Goal: Task Accomplishment & Management: Manage account settings

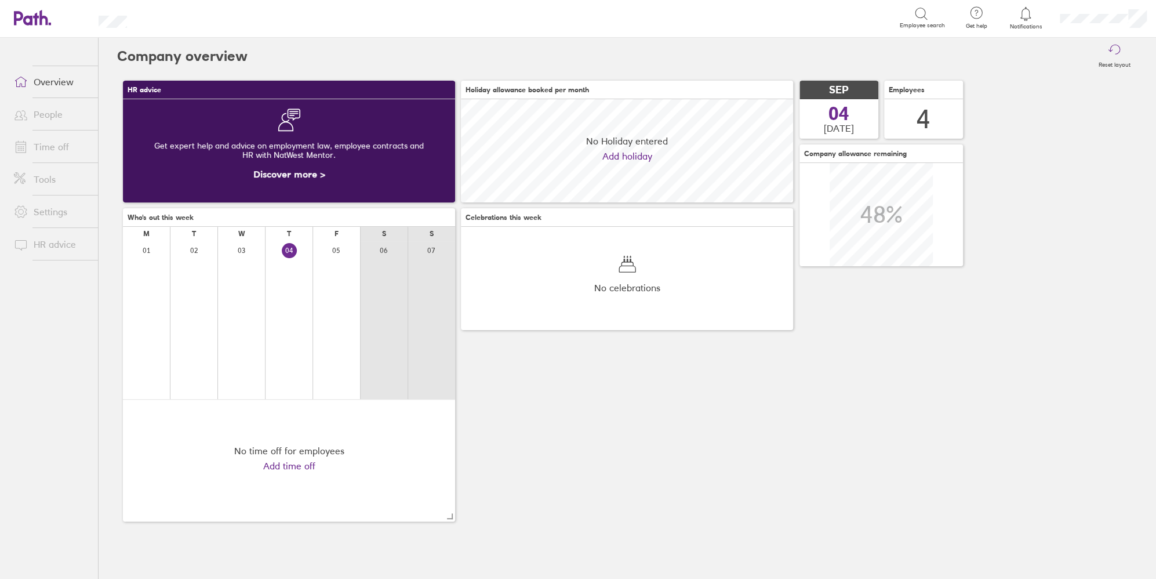
scroll to position [103, 332]
click at [47, 146] on link "Time off" at bounding box center [51, 146] width 93 height 23
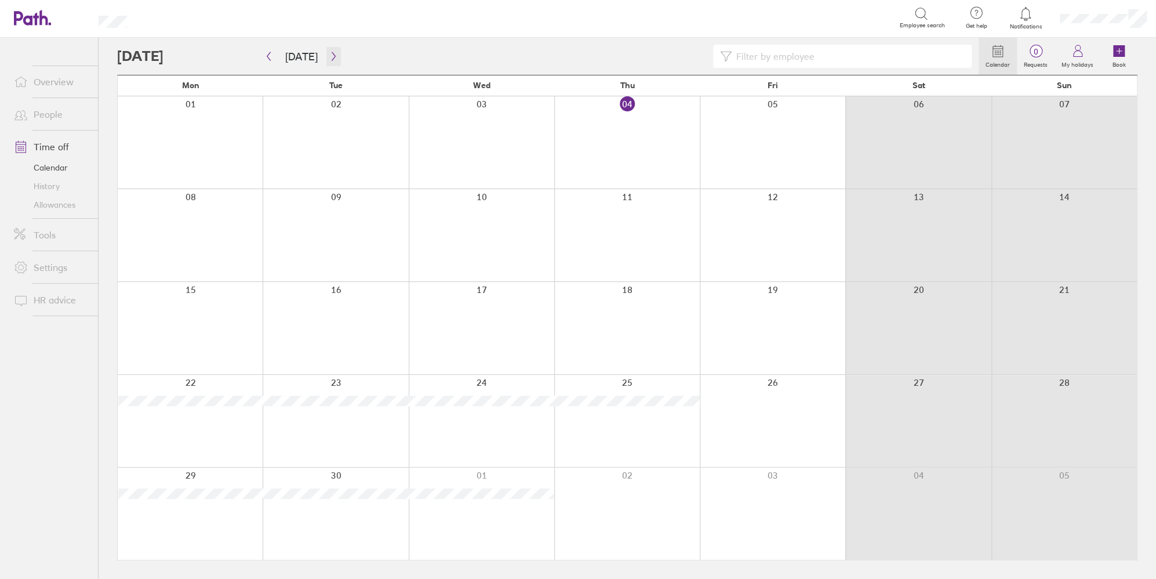
click at [332, 57] on icon "button" at bounding box center [333, 56] width 3 height 9
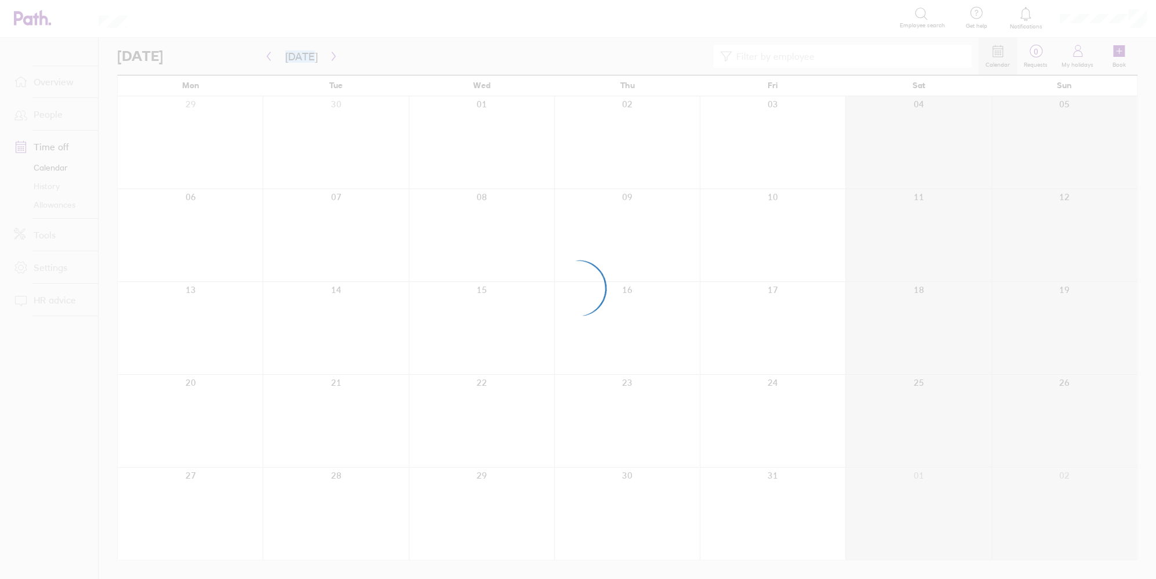
click at [330, 57] on div at bounding box center [578, 289] width 1156 height 579
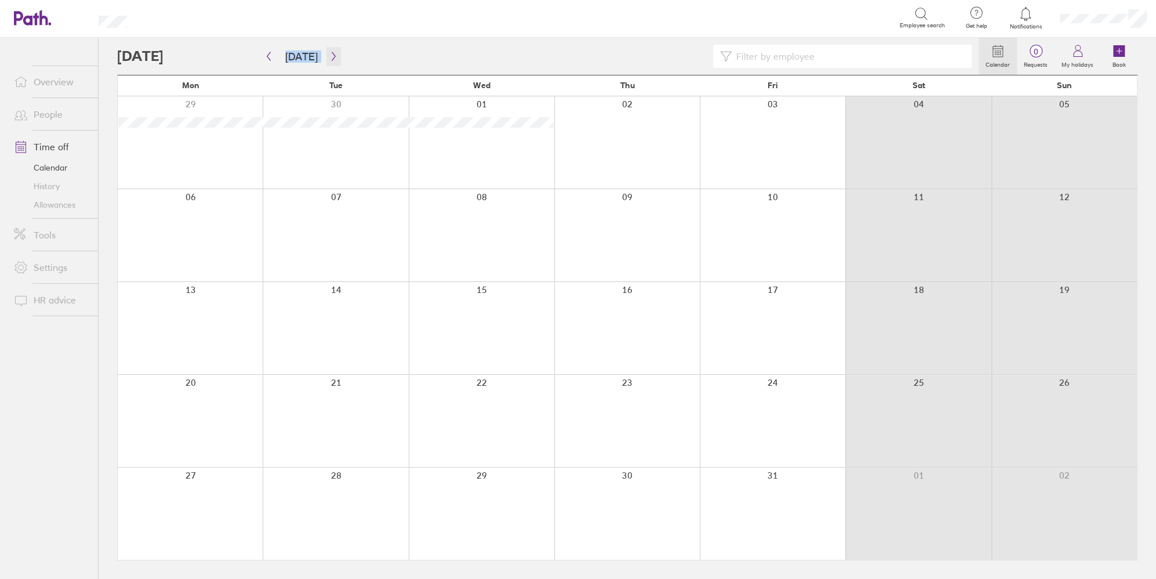
click at [330, 57] on icon "button" at bounding box center [333, 56] width 9 height 9
click at [332, 57] on icon "button" at bounding box center [333, 56] width 3 height 9
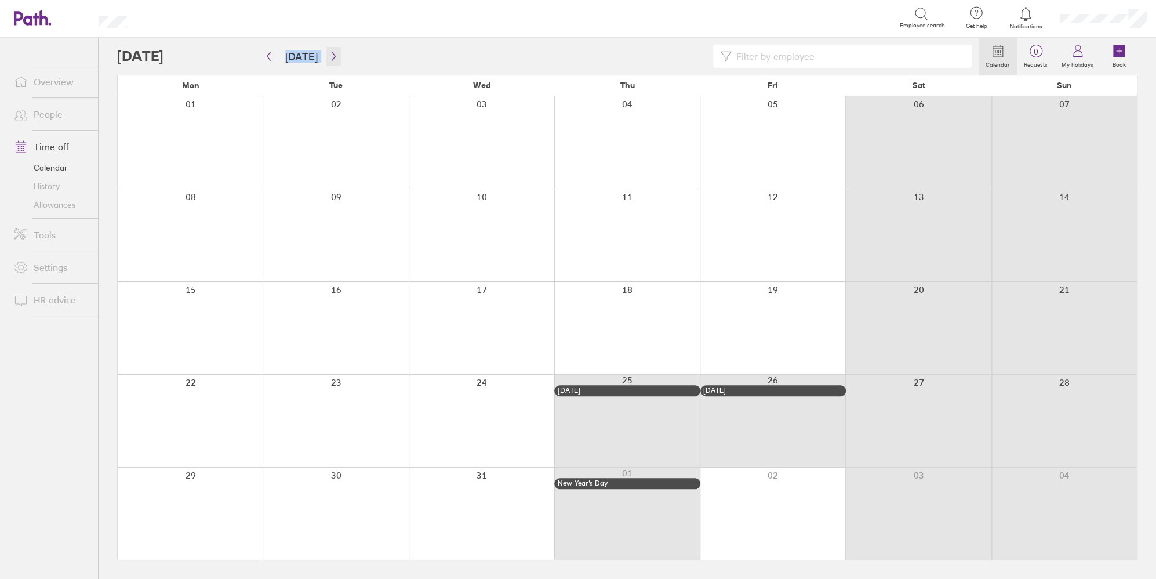
click at [332, 57] on icon "button" at bounding box center [333, 56] width 3 height 9
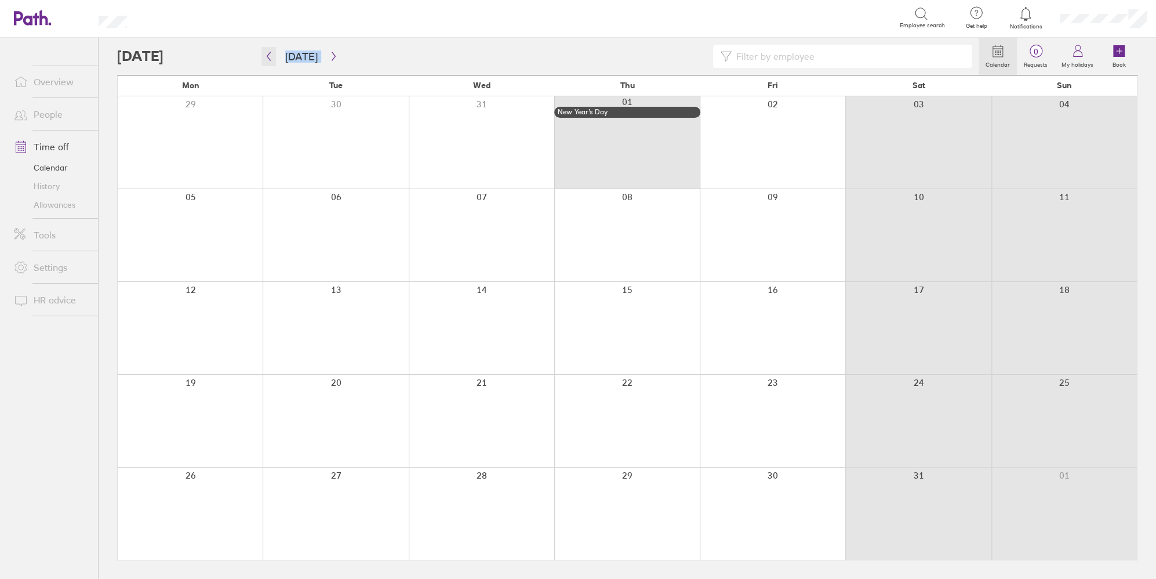
click at [271, 57] on icon "button" at bounding box center [268, 56] width 9 height 9
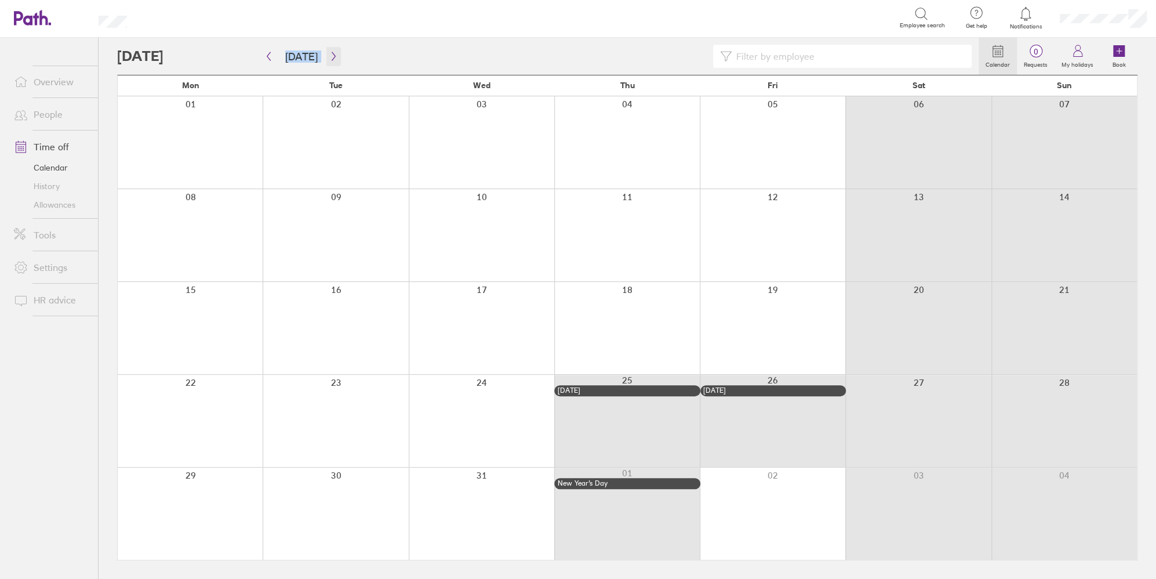
click at [327, 60] on button "button" at bounding box center [334, 56] width 14 height 19
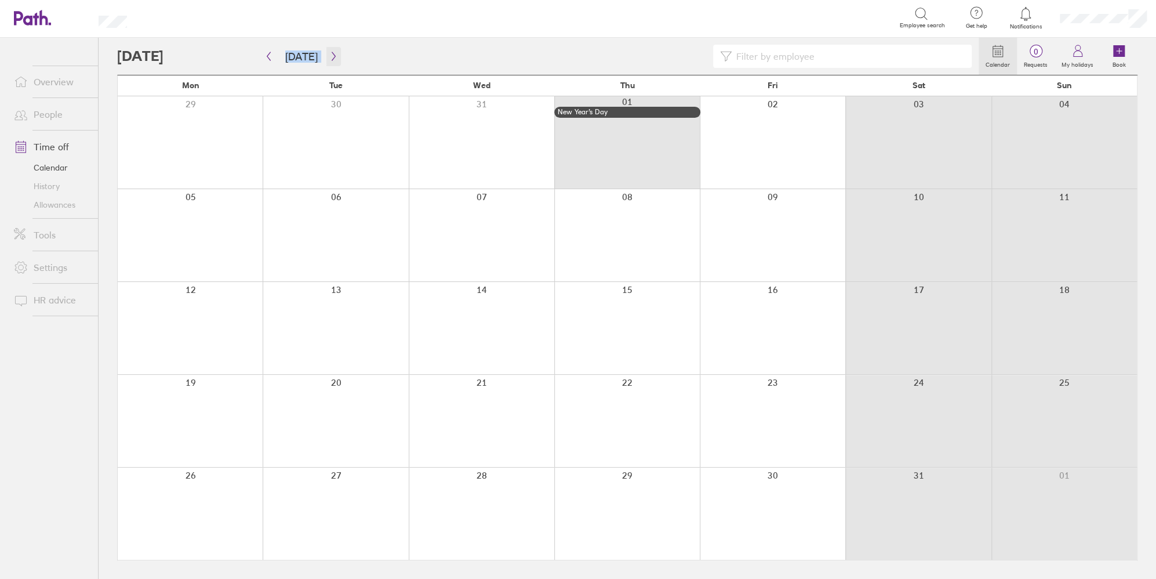
click at [327, 62] on button "button" at bounding box center [334, 56] width 14 height 19
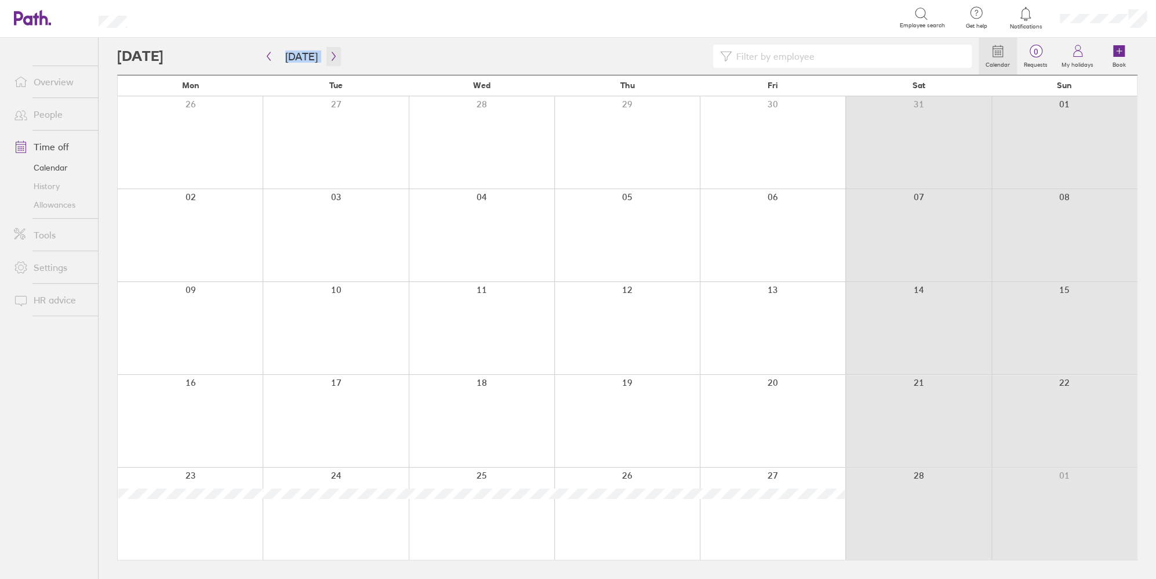
click at [327, 62] on button "button" at bounding box center [334, 56] width 14 height 19
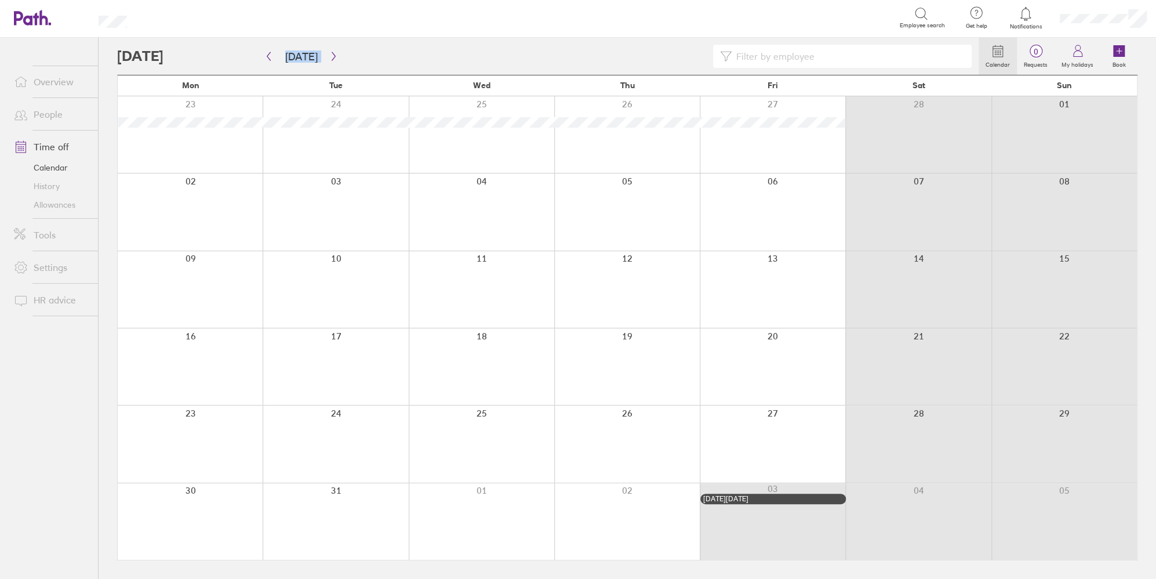
click at [171, 281] on div at bounding box center [190, 289] width 145 height 77
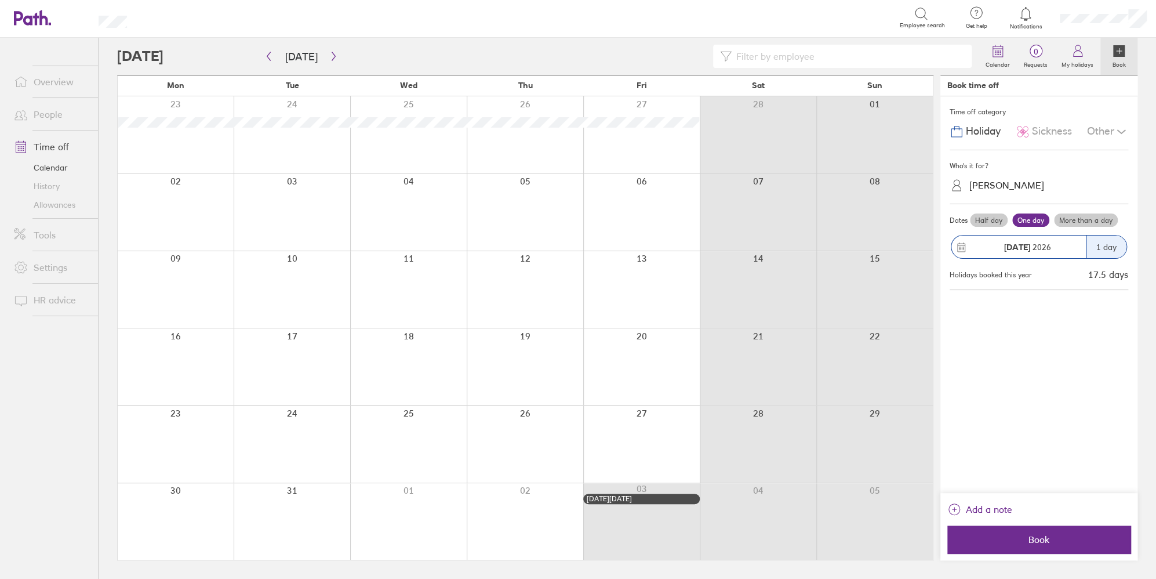
click at [1079, 224] on label "More than a day" at bounding box center [1086, 220] width 64 height 14
click at [0, 0] on input "More than a day" at bounding box center [0, 0] width 0 height 0
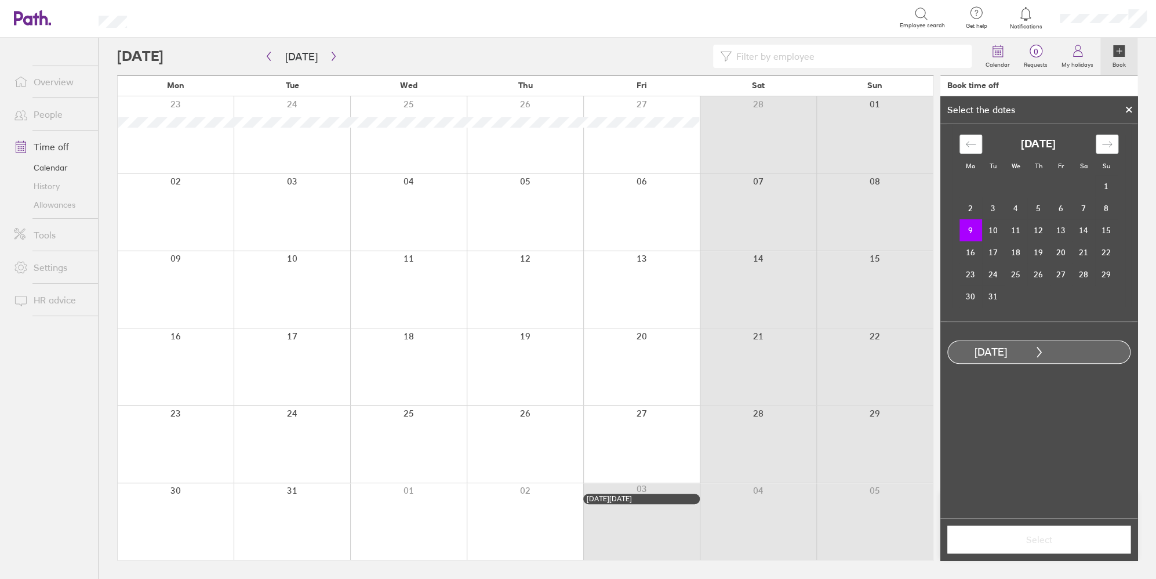
click at [1065, 230] on td "13" at bounding box center [1061, 230] width 23 height 22
click at [1051, 543] on span "Select" at bounding box center [1039, 539] width 167 height 10
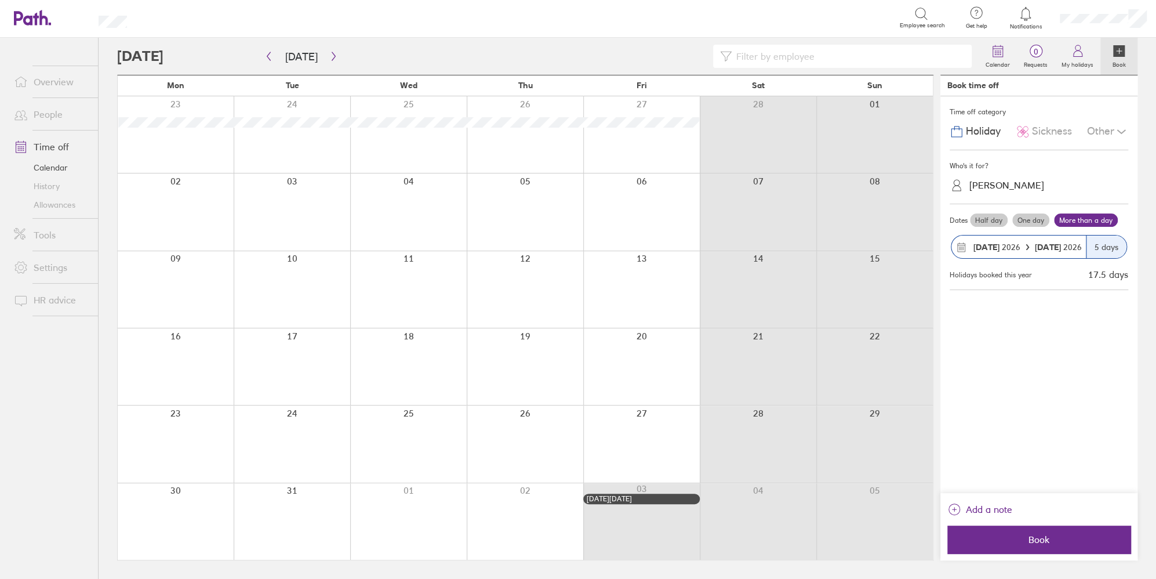
click at [1040, 549] on button "Book" at bounding box center [1039, 539] width 183 height 28
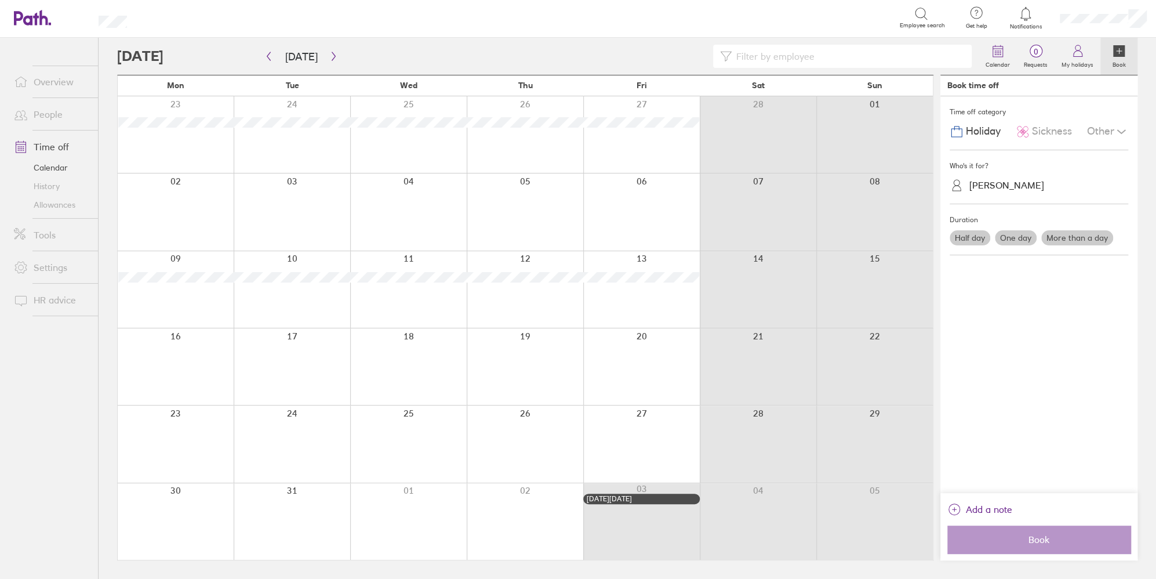
click at [70, 208] on link "Allowances" at bounding box center [51, 204] width 93 height 19
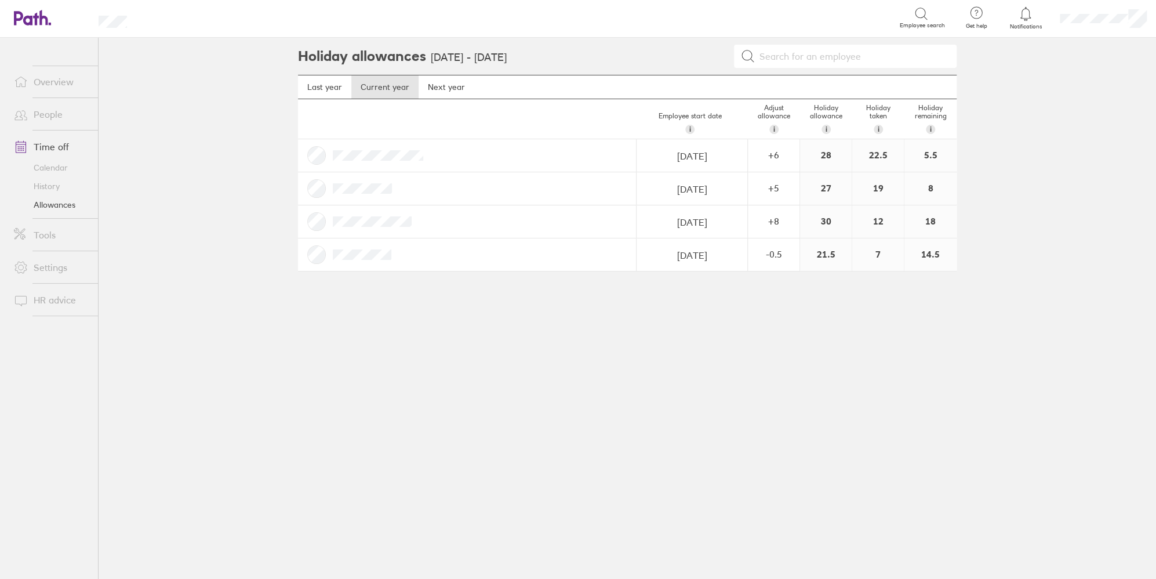
click at [63, 166] on link "Calendar" at bounding box center [51, 167] width 93 height 19
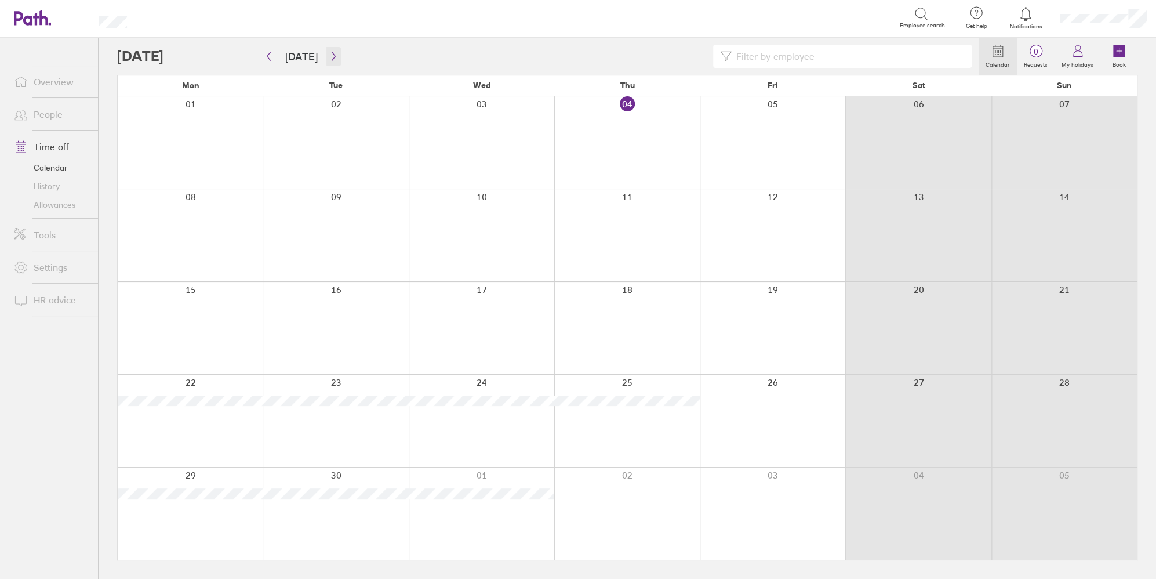
click at [329, 54] on icon "button" at bounding box center [333, 56] width 9 height 9
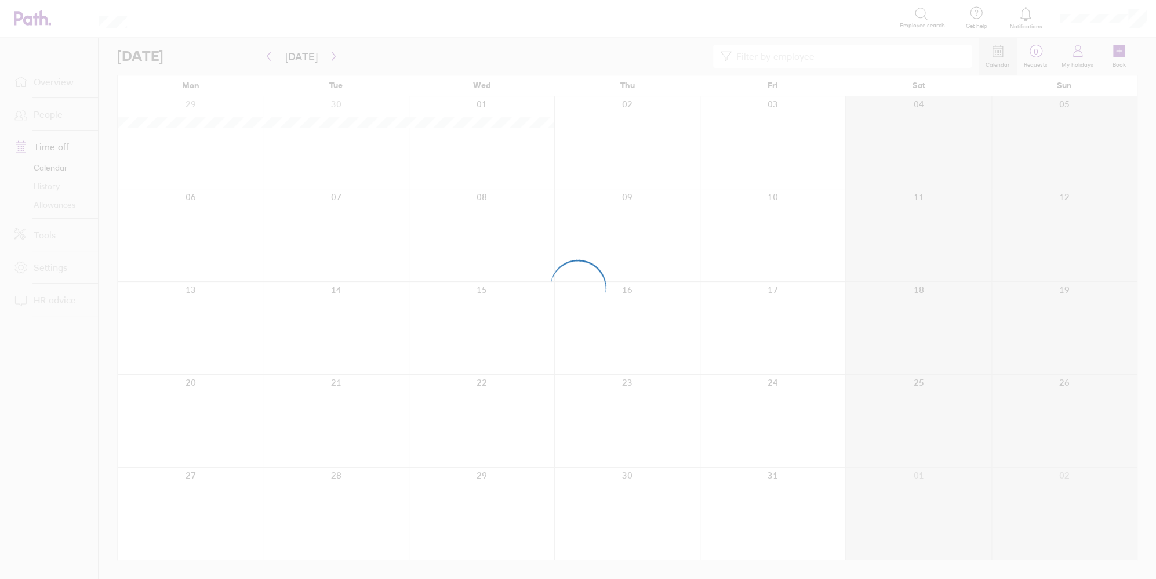
click at [328, 54] on div at bounding box center [578, 289] width 1156 height 579
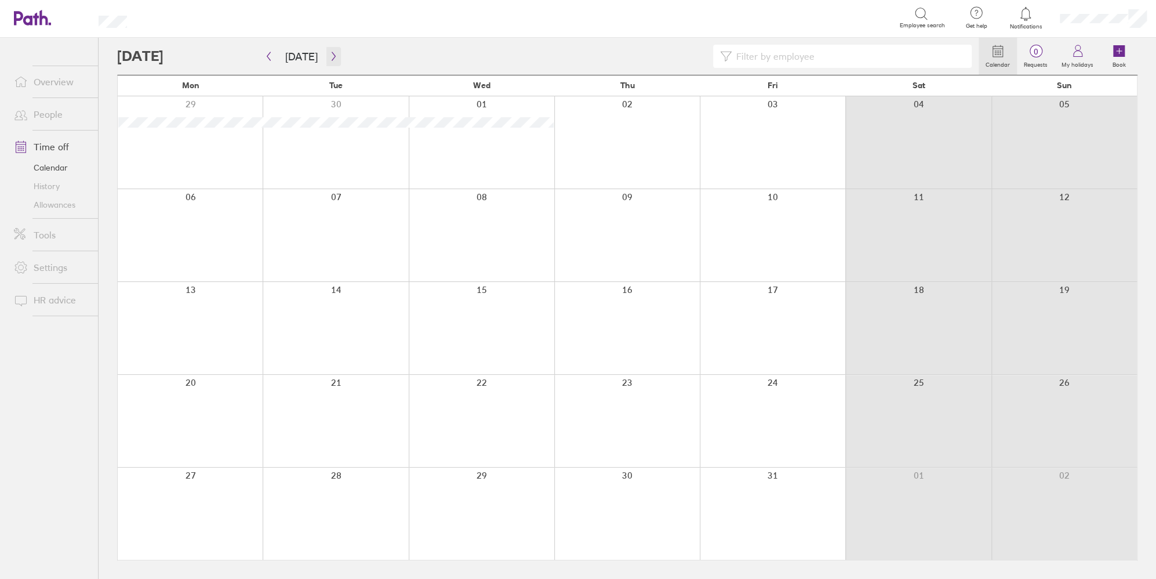
click at [329, 54] on icon "button" at bounding box center [333, 56] width 9 height 9
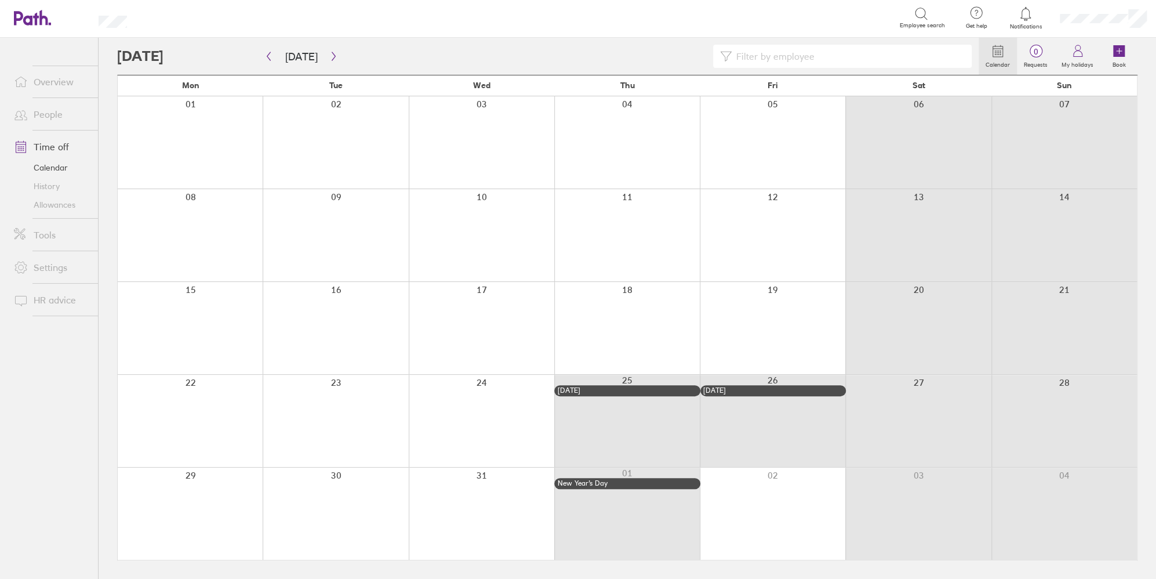
click at [350, 485] on div at bounding box center [336, 513] width 146 height 92
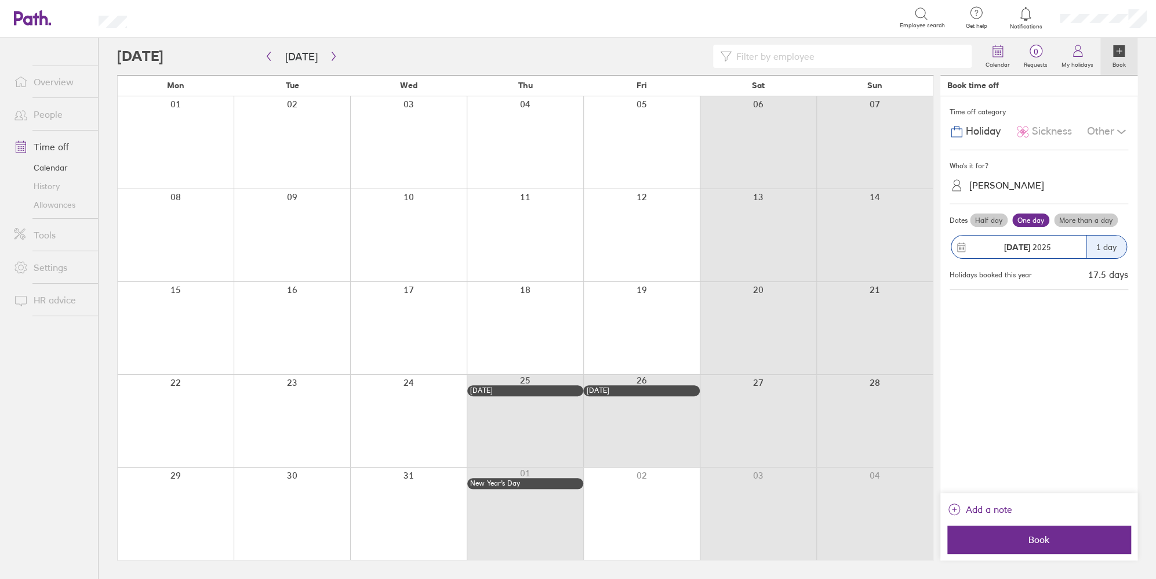
click at [1084, 220] on label "More than a day" at bounding box center [1086, 220] width 64 height 14
click at [0, 0] on input "More than a day" at bounding box center [0, 0] width 0 height 0
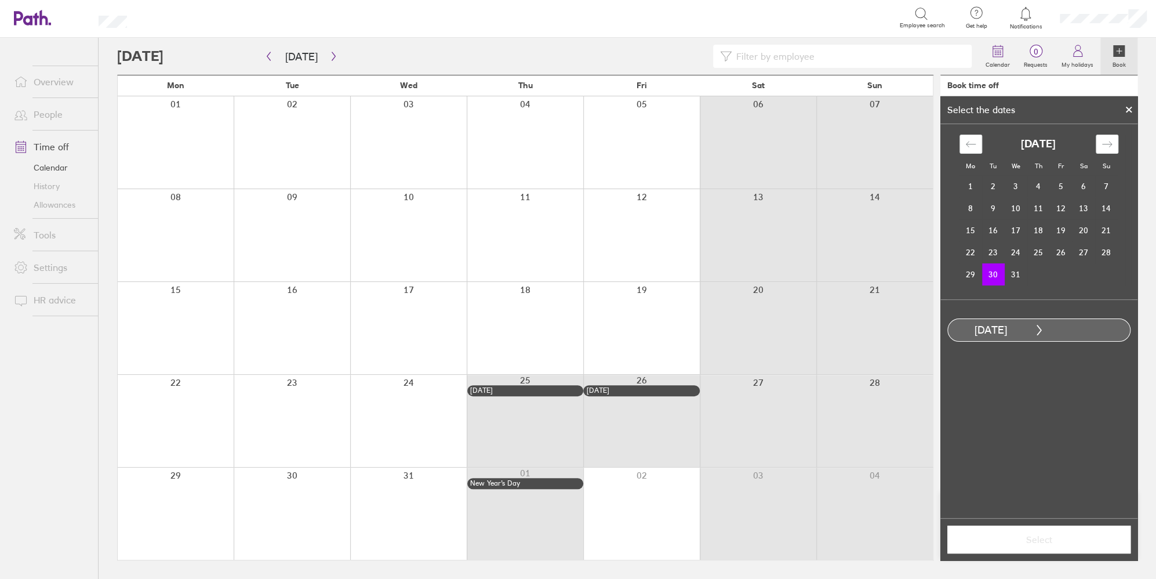
click at [1118, 142] on div "Move forward to switch to the next month." at bounding box center [1107, 144] width 23 height 19
click at [1067, 187] on td "2" at bounding box center [1061, 186] width 23 height 22
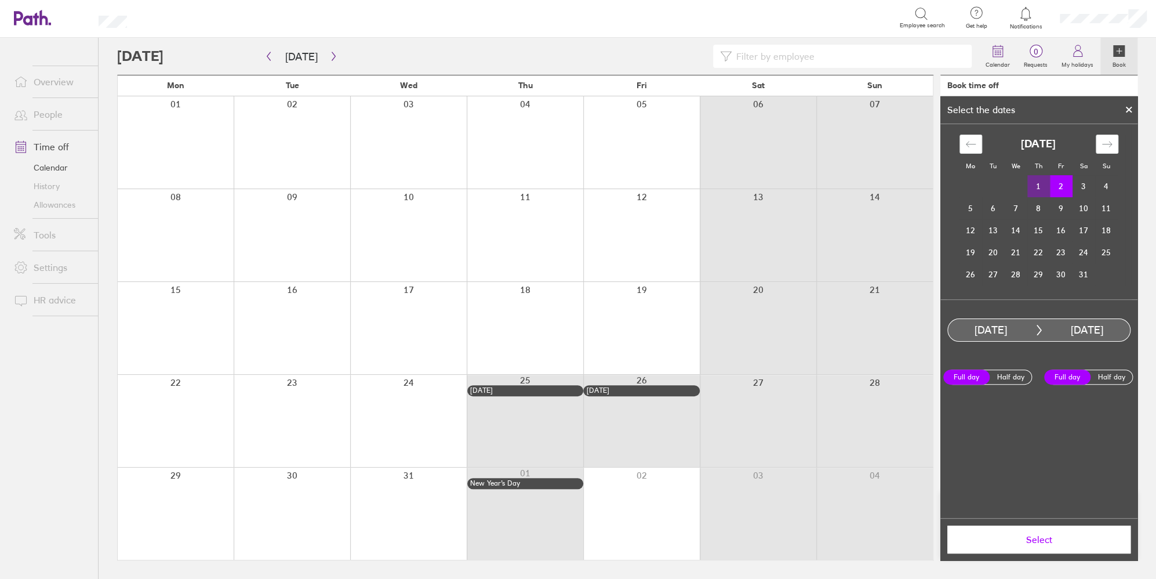
click at [1043, 545] on button "Select" at bounding box center [1039, 539] width 183 height 28
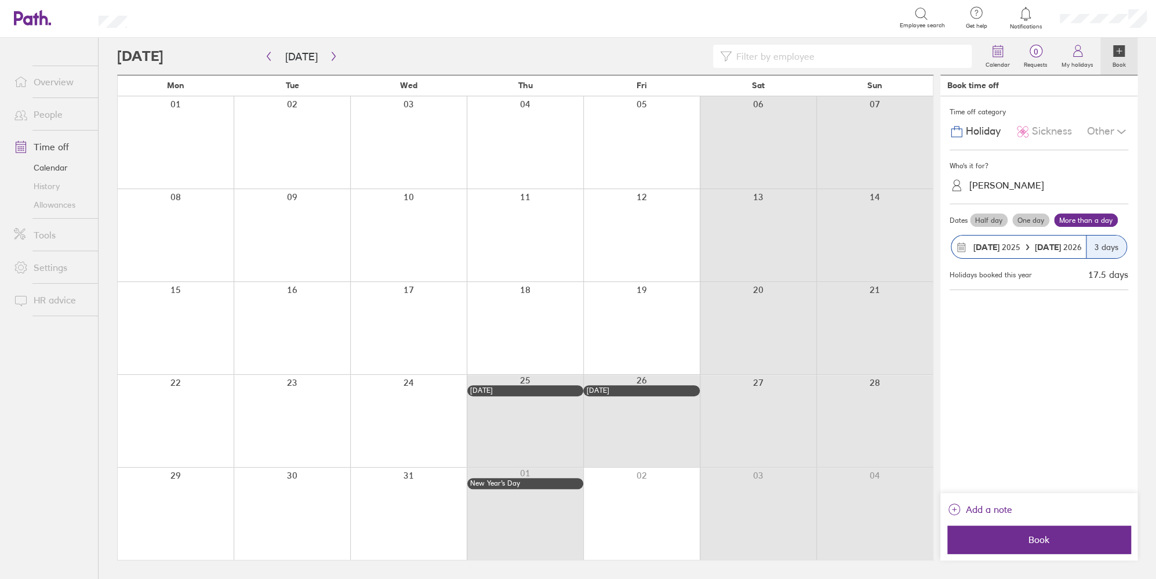
click at [1040, 542] on span "Book" at bounding box center [1039, 539] width 167 height 10
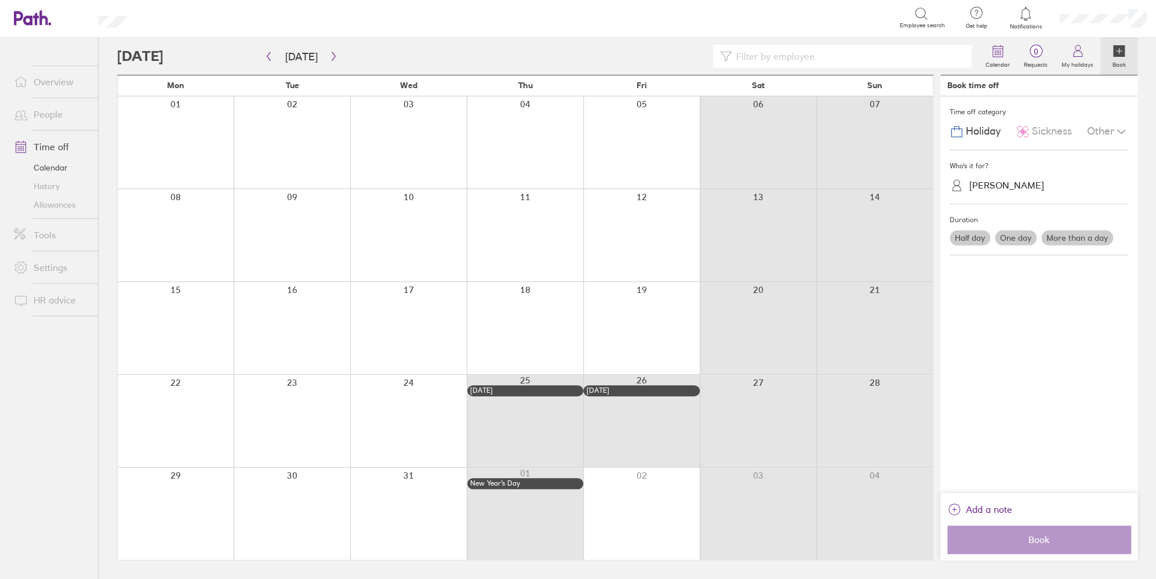
click at [393, 417] on div at bounding box center [408, 421] width 117 height 92
click at [321, 491] on div at bounding box center [292, 513] width 117 height 92
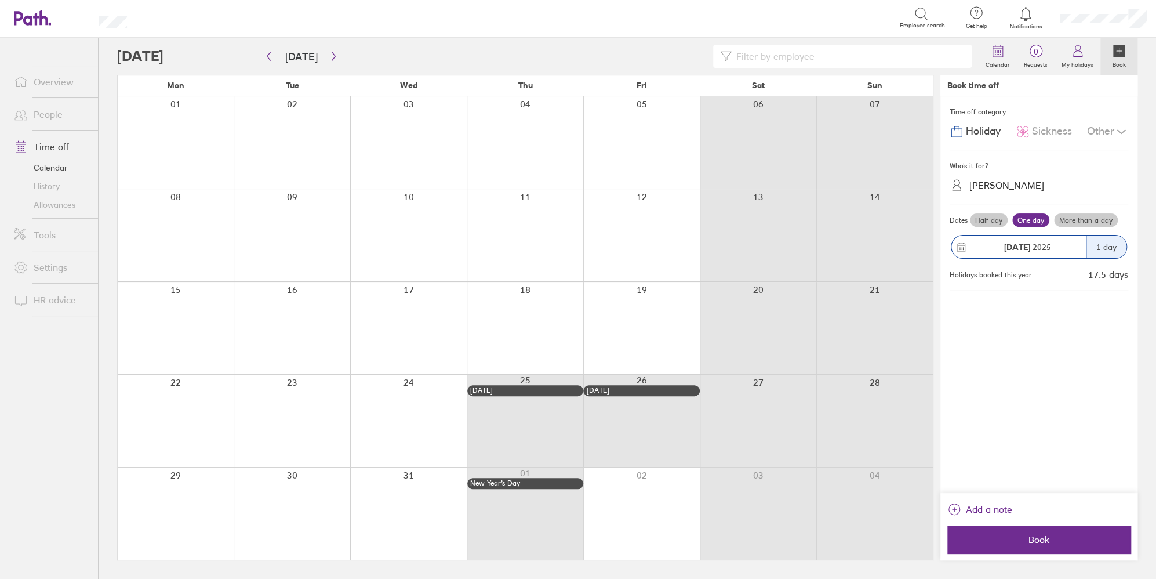
click at [330, 509] on div at bounding box center [292, 513] width 117 height 92
click at [1064, 217] on label "More than a day" at bounding box center [1086, 220] width 64 height 14
click at [0, 0] on input "More than a day" at bounding box center [0, 0] width 0 height 0
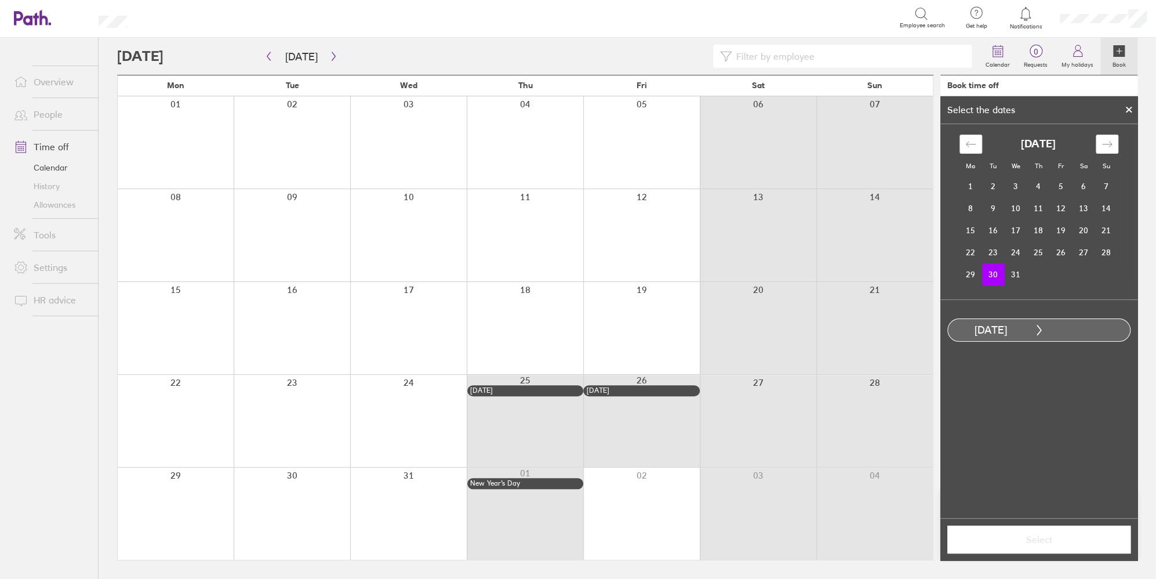
click at [1110, 146] on icon "Move forward to switch to the next month." at bounding box center [1107, 144] width 11 height 11
click at [1062, 188] on td "2" at bounding box center [1061, 186] width 23 height 22
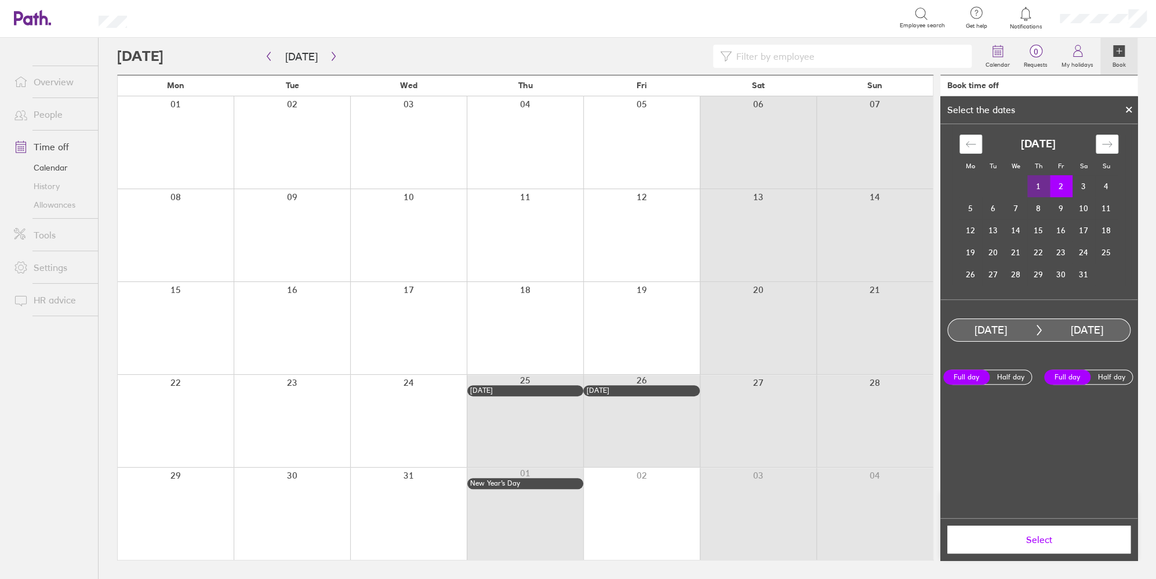
click at [1022, 536] on span "Select" at bounding box center [1039, 539] width 167 height 10
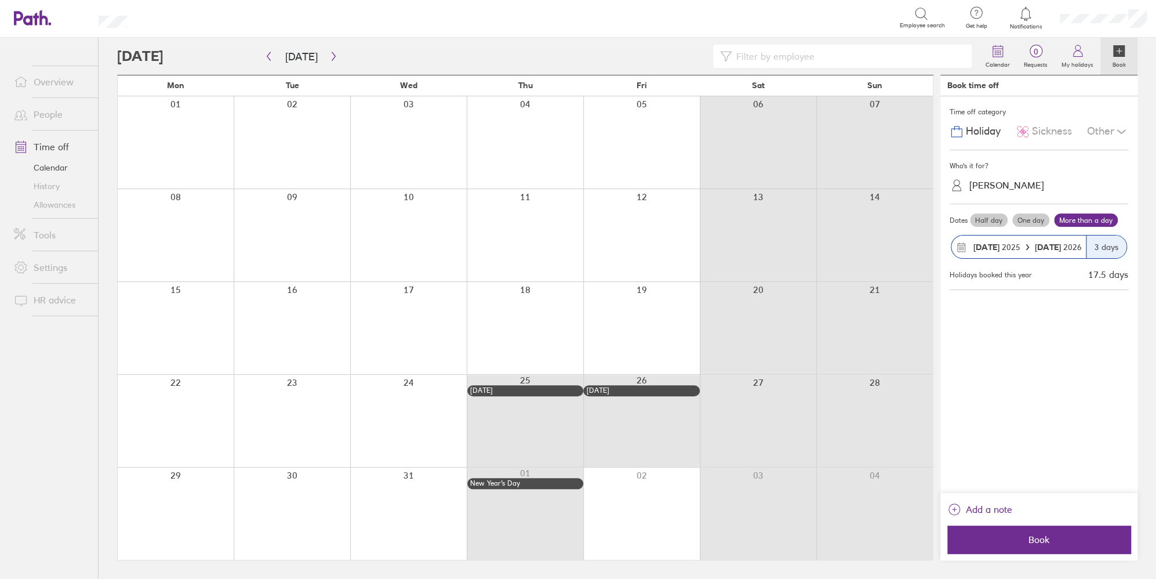
click at [1022, 536] on span "Book" at bounding box center [1039, 539] width 167 height 10
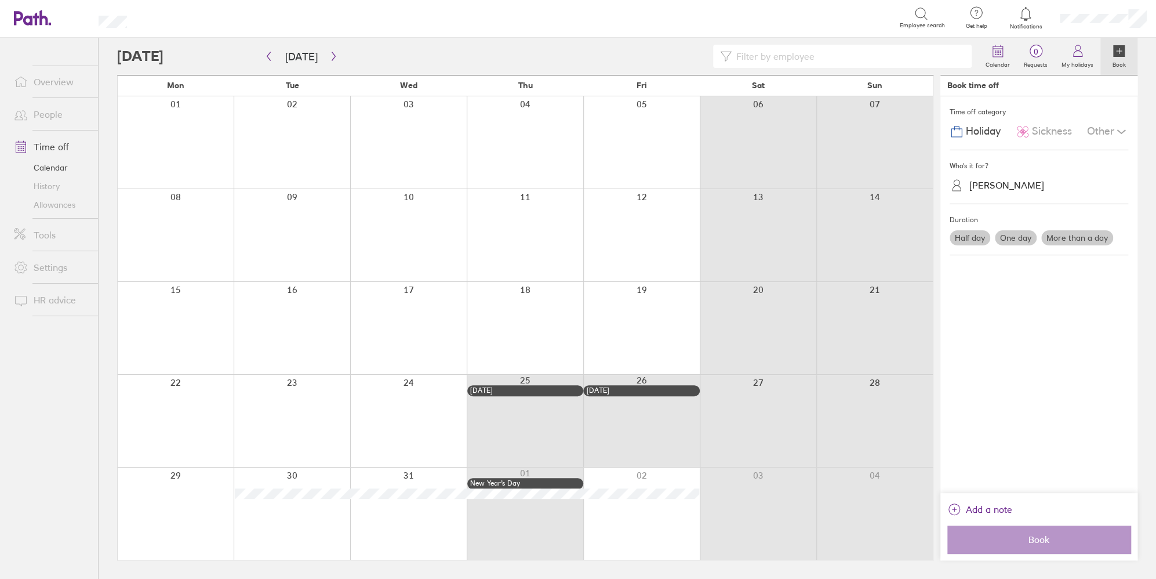
click at [54, 201] on link "Allowances" at bounding box center [51, 204] width 93 height 19
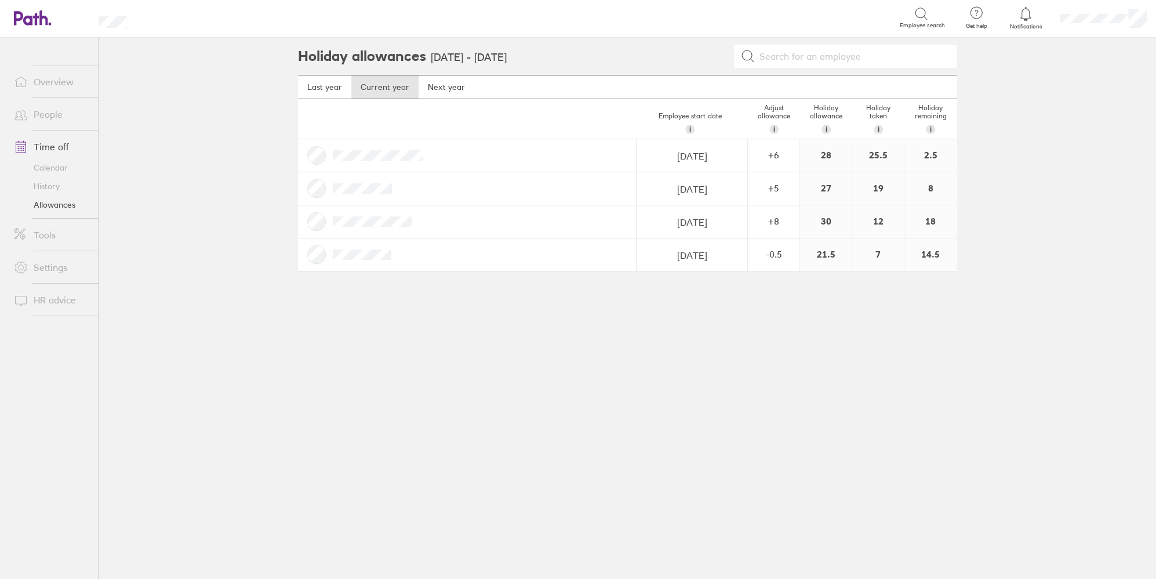
click at [781, 159] on div "+ 6" at bounding box center [774, 155] width 50 height 10
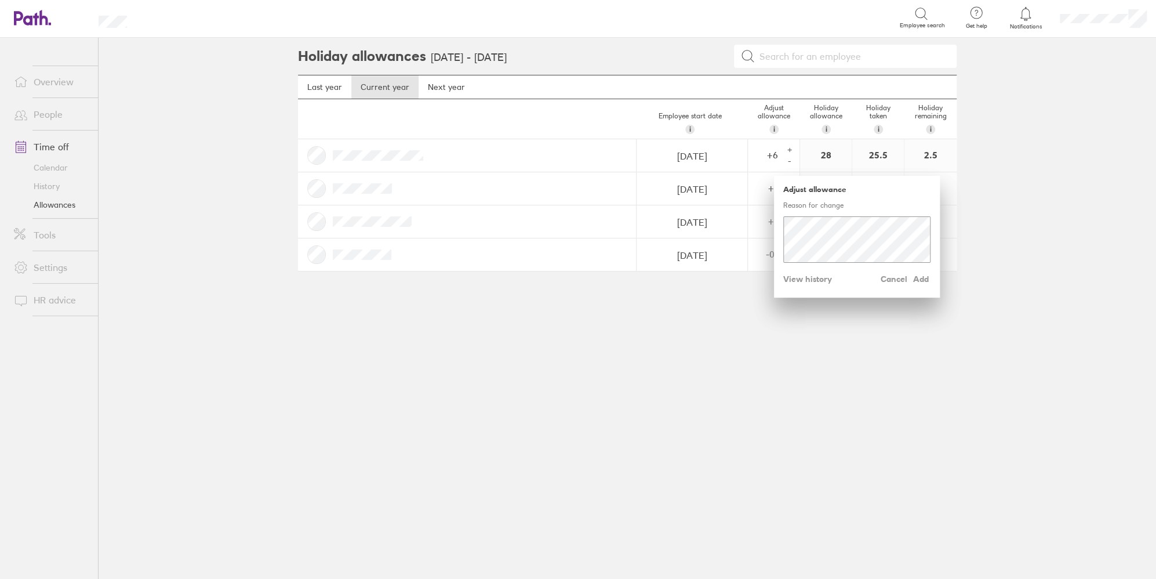
click at [792, 146] on div "+" at bounding box center [789, 149] width 9 height 9
click at [926, 278] on span "Add" at bounding box center [921, 279] width 19 height 19
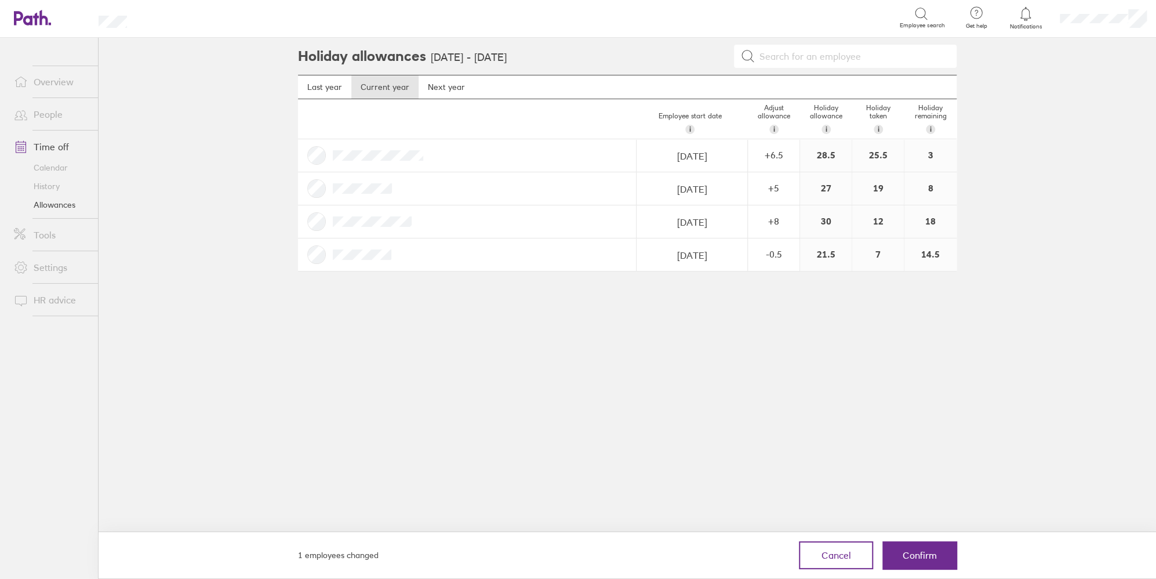
click at [930, 551] on span "Confirm" at bounding box center [920, 555] width 34 height 10
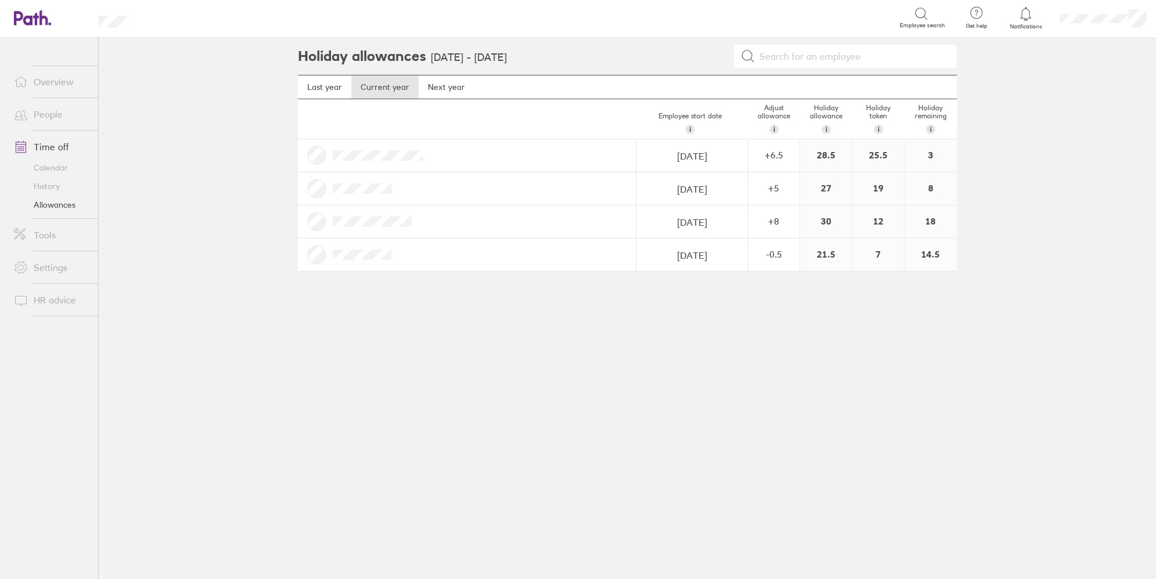
click at [761, 258] on div "-0.5" at bounding box center [774, 254] width 50 height 10
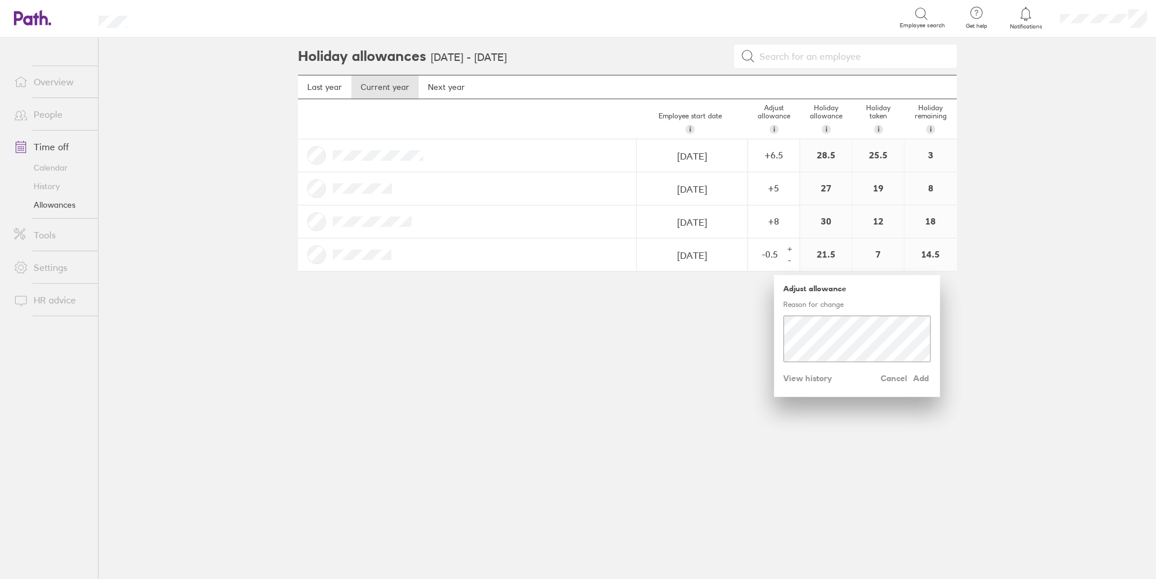
click at [811, 379] on span "View history" at bounding box center [808, 378] width 49 height 19
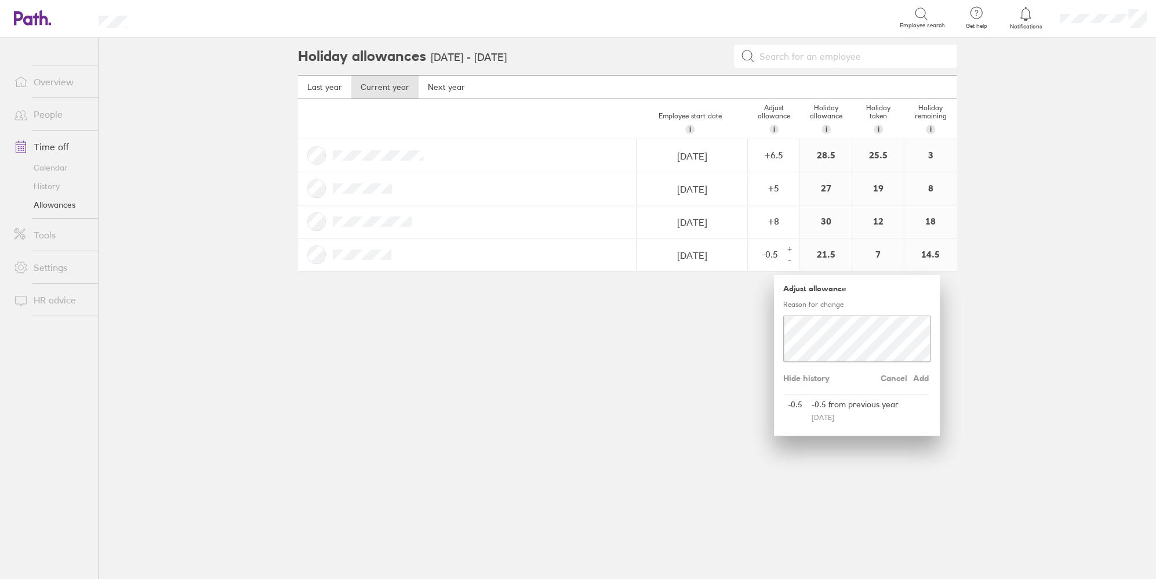
click at [676, 340] on div "Holiday allowances [DATE] - [DATE] Last year Current year Next year Employee st…" at bounding box center [628, 308] width 696 height 541
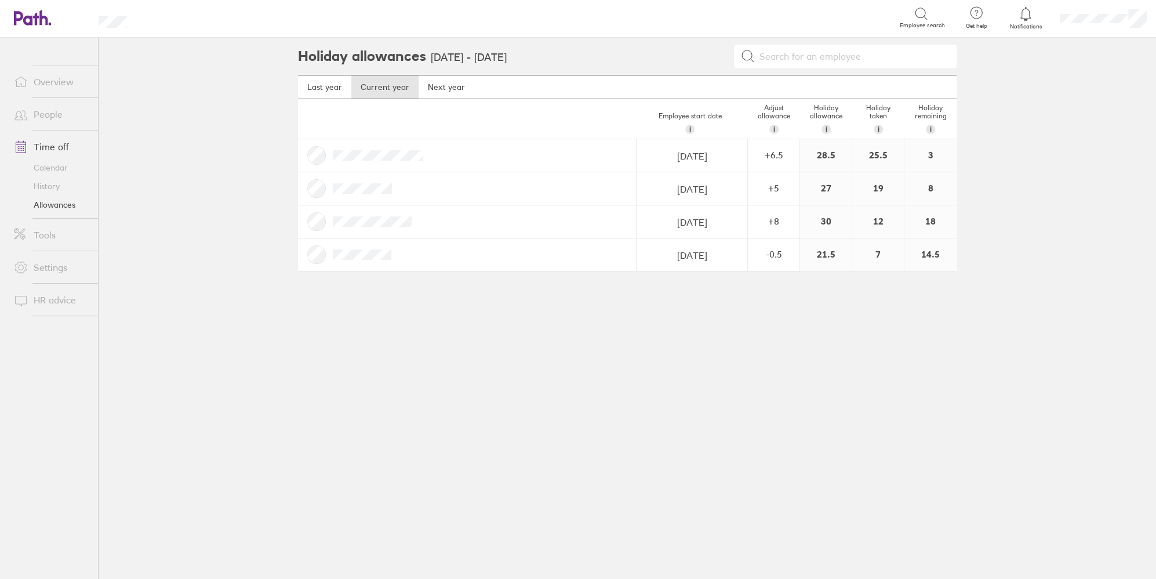
click at [774, 222] on div "+ 8" at bounding box center [774, 221] width 50 height 10
click at [808, 345] on span "View history" at bounding box center [808, 345] width 49 height 19
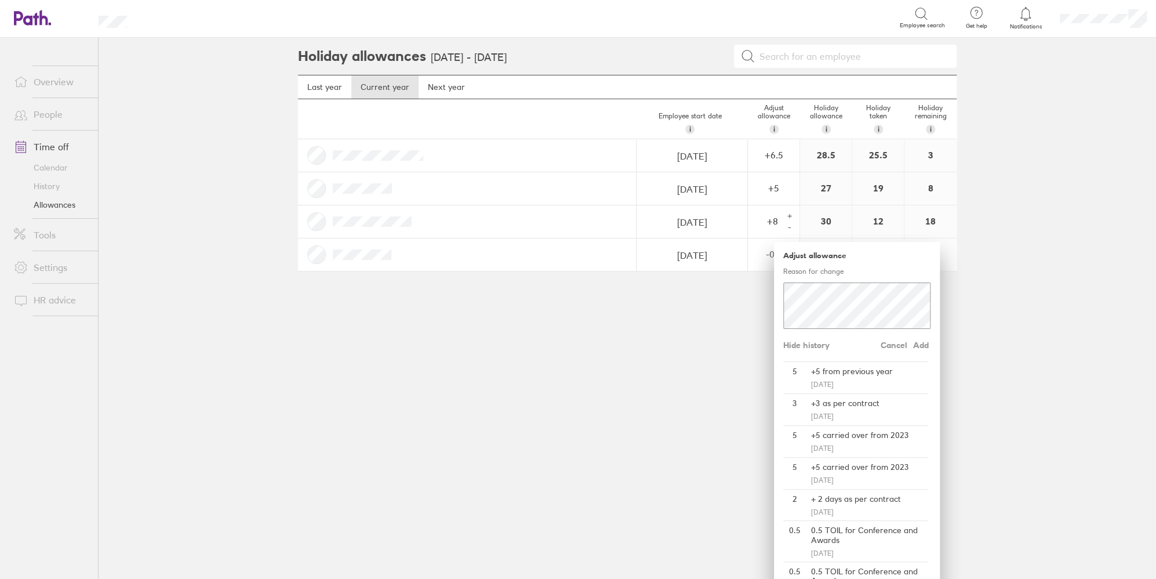
click at [773, 184] on div "+ 5" at bounding box center [774, 188] width 50 height 10
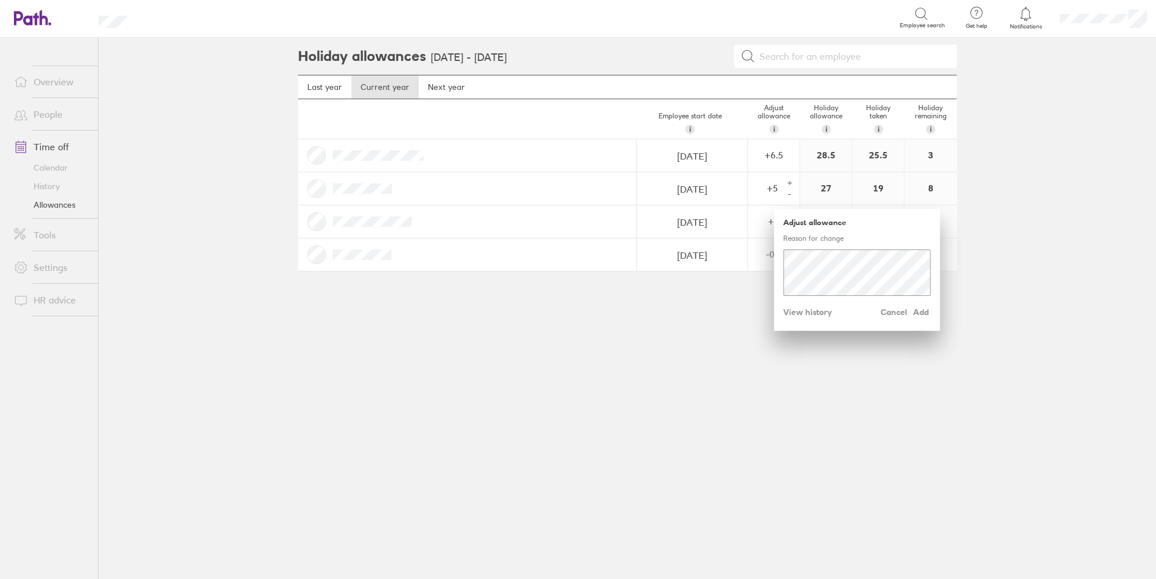
click at [810, 314] on span "View history" at bounding box center [808, 312] width 49 height 19
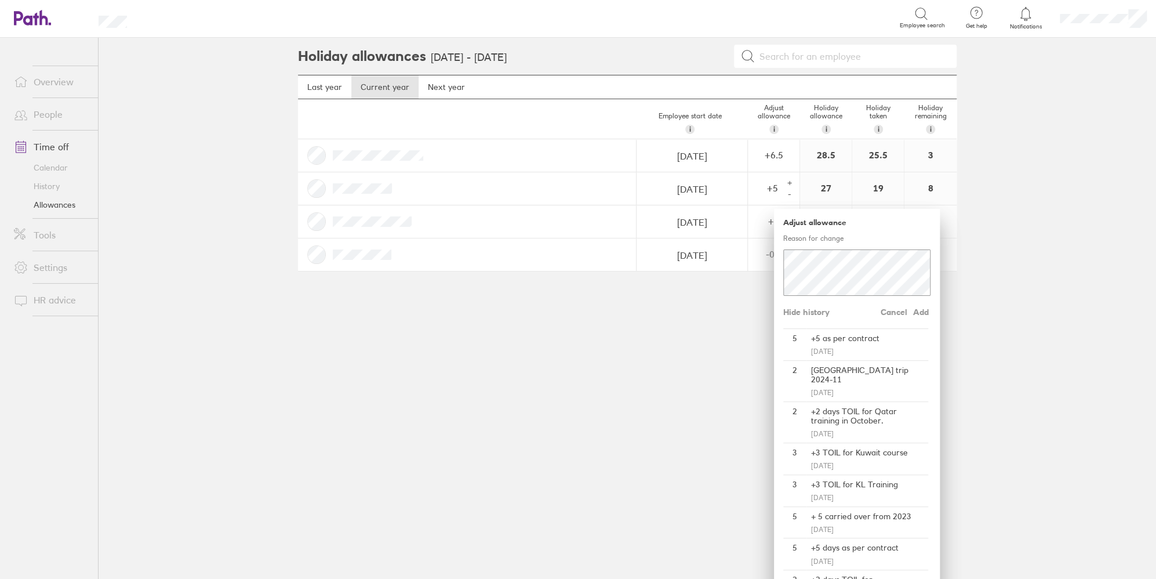
click at [732, 341] on div "Holiday allowances [DATE] - [DATE] Last year Current year Next year Employee st…" at bounding box center [628, 308] width 696 height 541
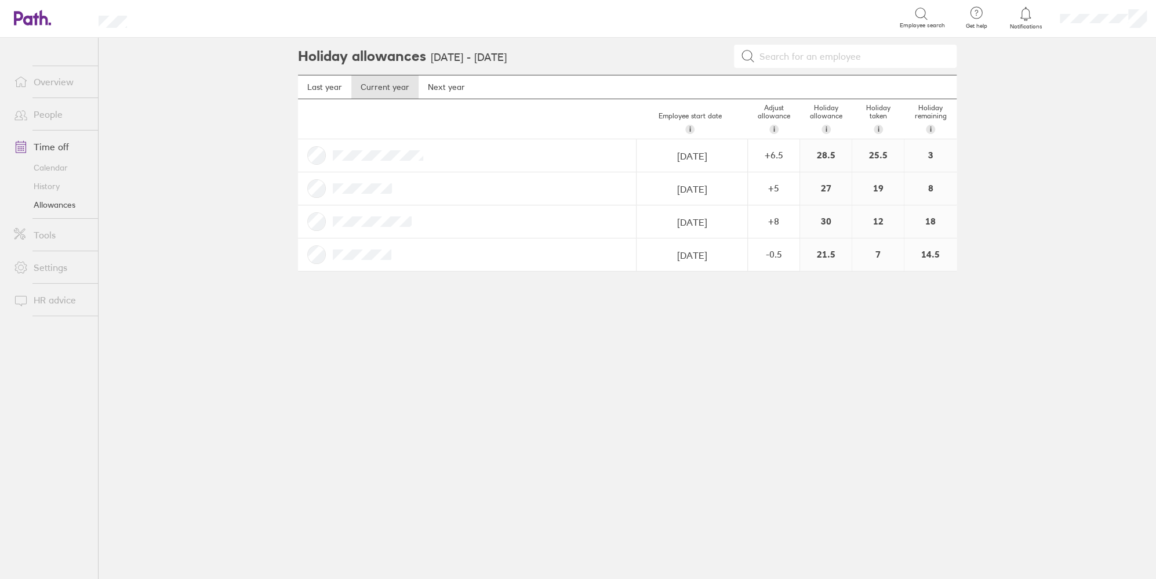
click at [771, 151] on div "+ 6.5" at bounding box center [774, 155] width 50 height 10
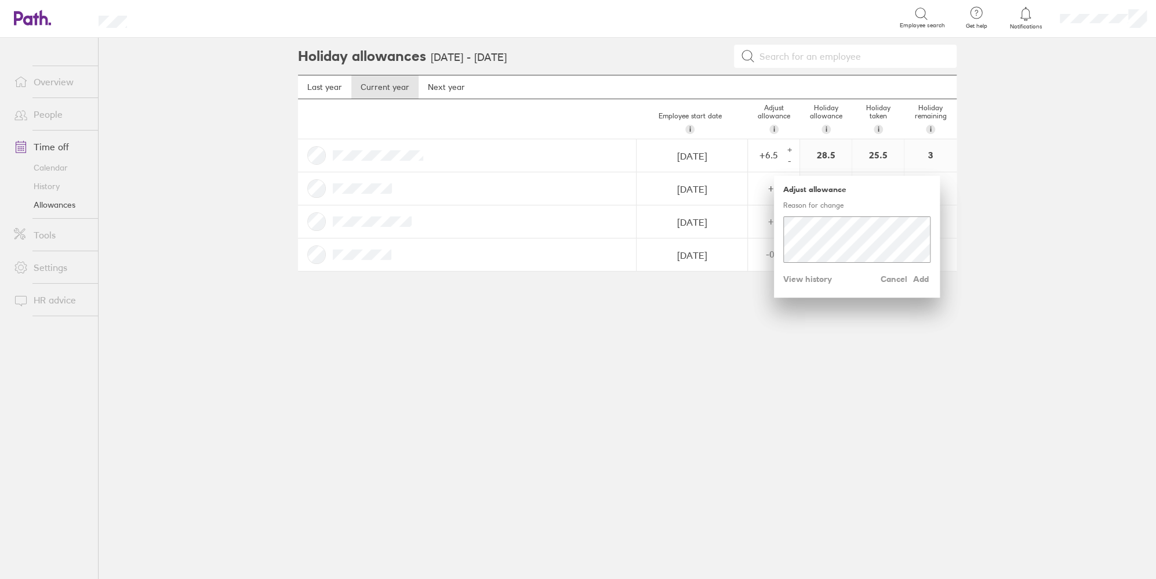
click at [794, 280] on span "View history" at bounding box center [808, 279] width 49 height 19
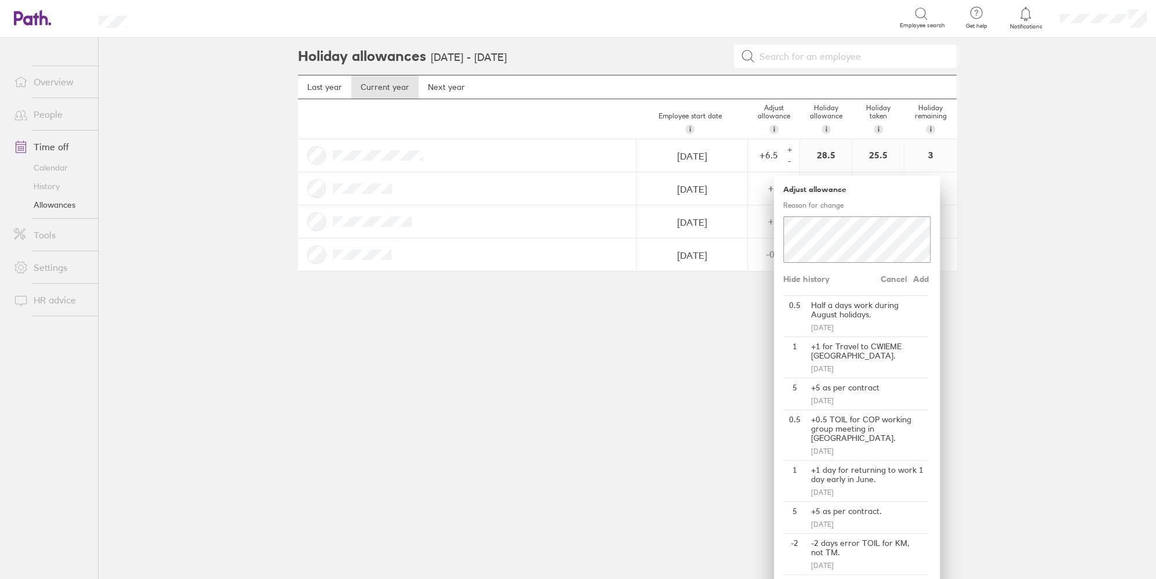
click at [668, 332] on div "Holiday allowances [DATE] - [DATE] Last year Current year Next year Employee st…" at bounding box center [628, 308] width 696 height 541
click at [700, 324] on div "Holiday allowances [DATE] - [DATE] Last year Current year Next year Employee st…" at bounding box center [628, 308] width 696 height 541
click at [771, 153] on div "+ 6.5" at bounding box center [766, 155] width 34 height 10
click at [714, 325] on div "Holiday allowances [DATE] - [DATE] Last year Current year Next year Employee st…" at bounding box center [628, 308] width 696 height 541
click at [982, 312] on main "Holiday allowances [DATE] - [DATE] Last year Current year Next year Employee st…" at bounding box center [628, 308] width 1058 height 541
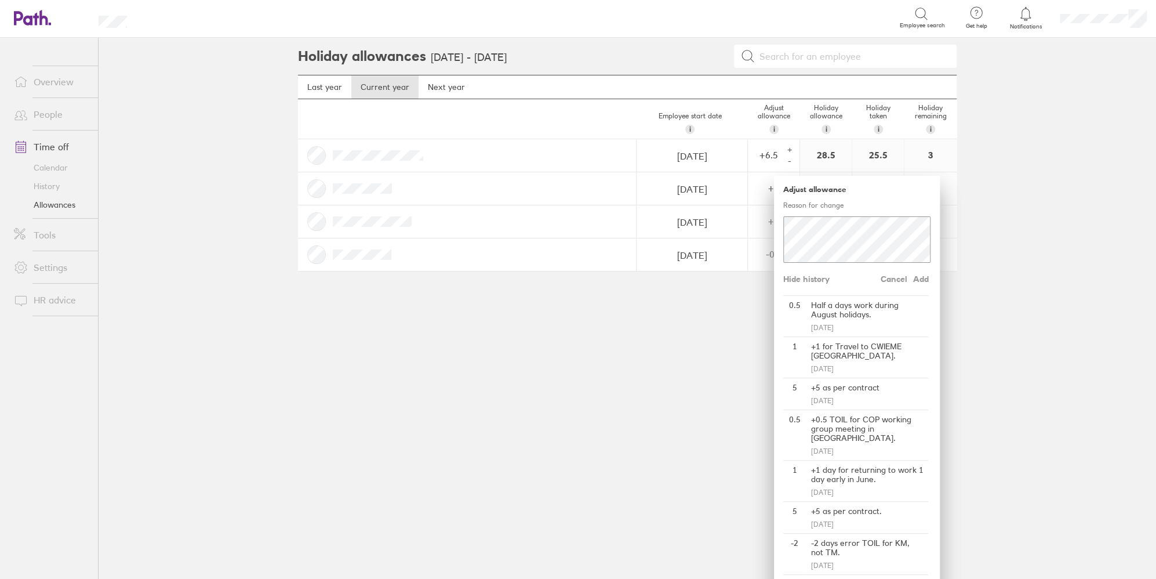
click at [893, 284] on span "Cancel" at bounding box center [894, 279] width 27 height 19
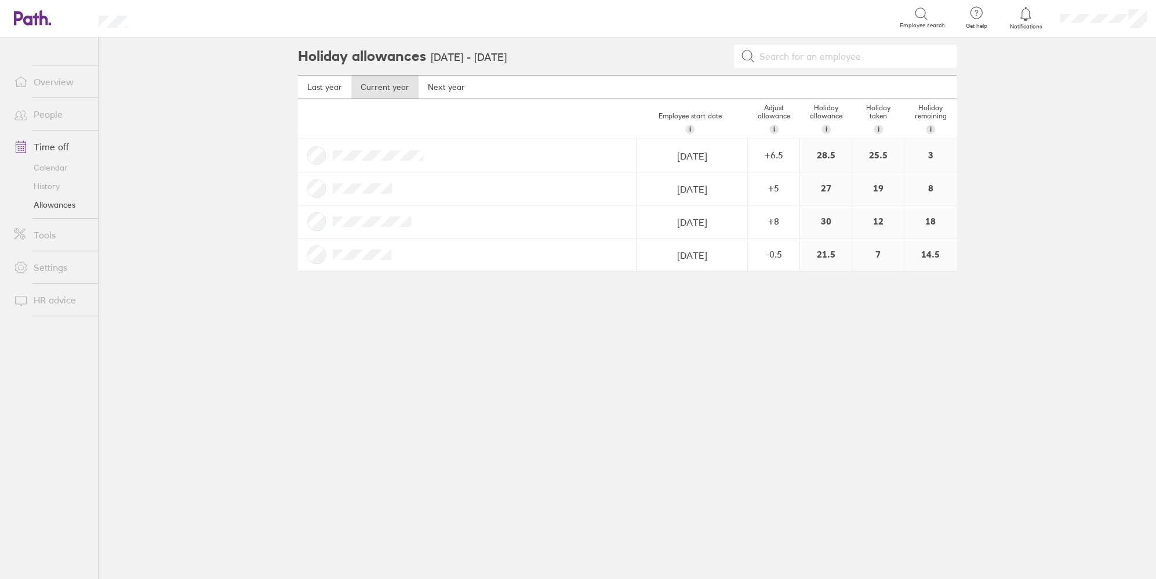
click at [63, 172] on link "Calendar" at bounding box center [51, 167] width 93 height 19
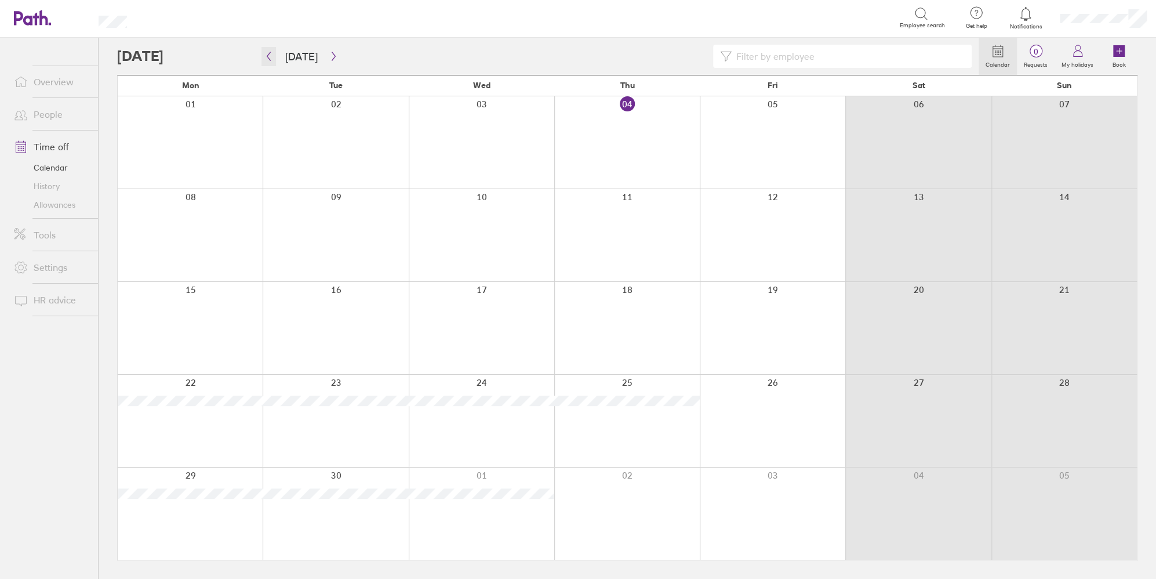
click at [272, 52] on icon "button" at bounding box center [268, 56] width 9 height 9
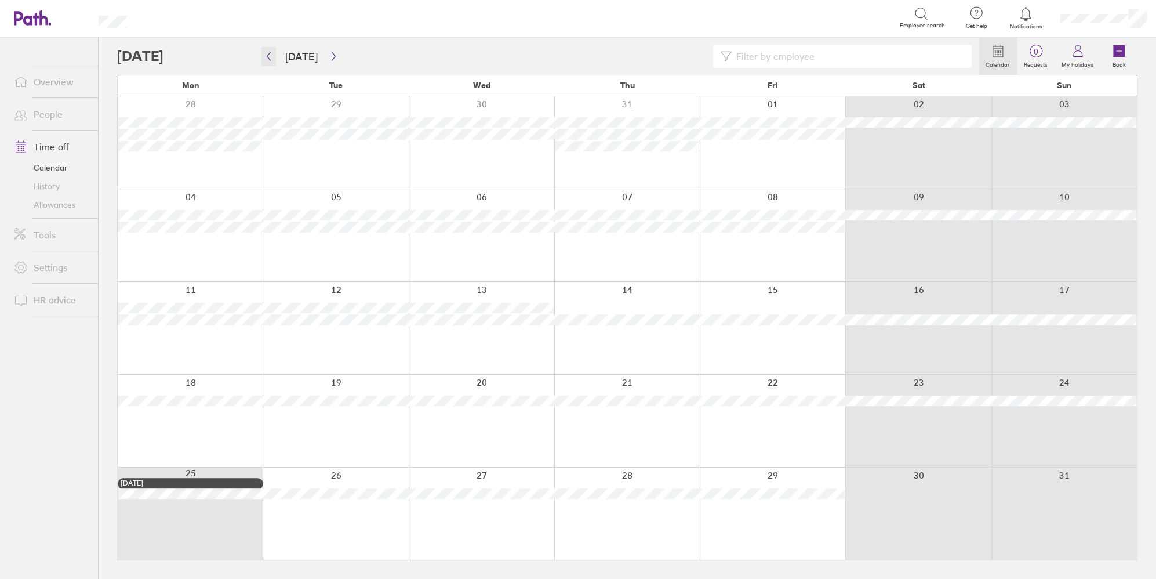
click at [268, 57] on icon "button" at bounding box center [268, 56] width 9 height 9
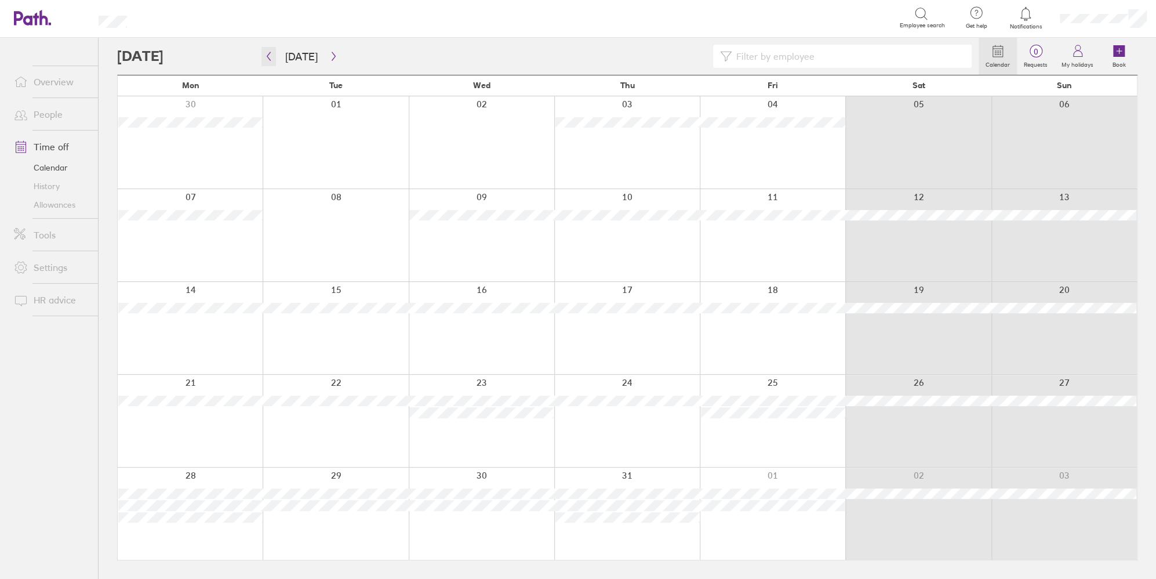
click at [268, 57] on icon "button" at bounding box center [268, 56] width 9 height 9
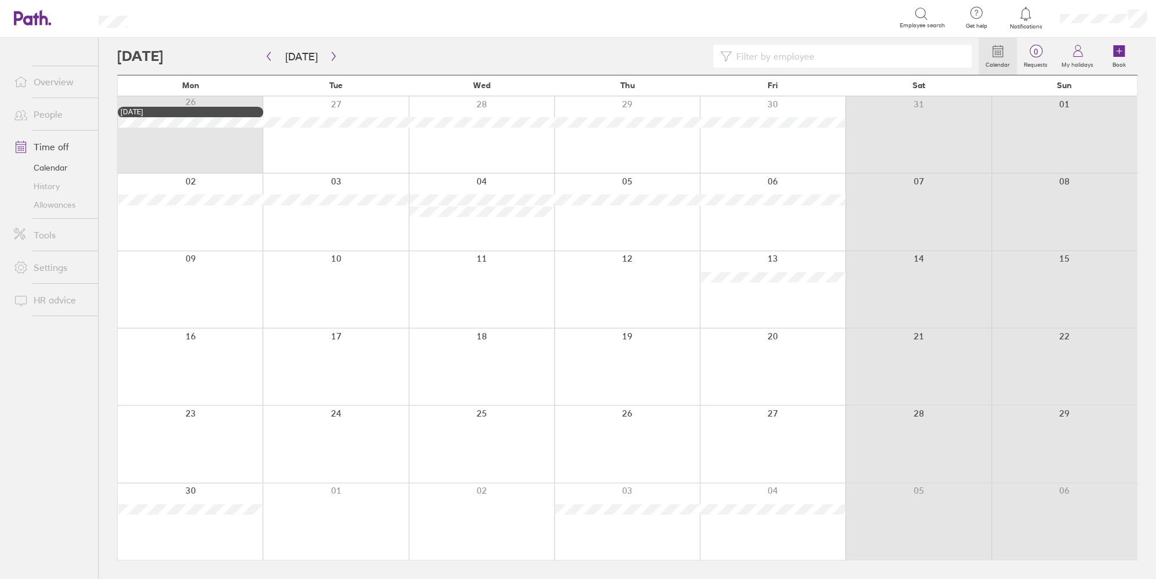
click at [69, 209] on link "Allowances" at bounding box center [51, 204] width 93 height 19
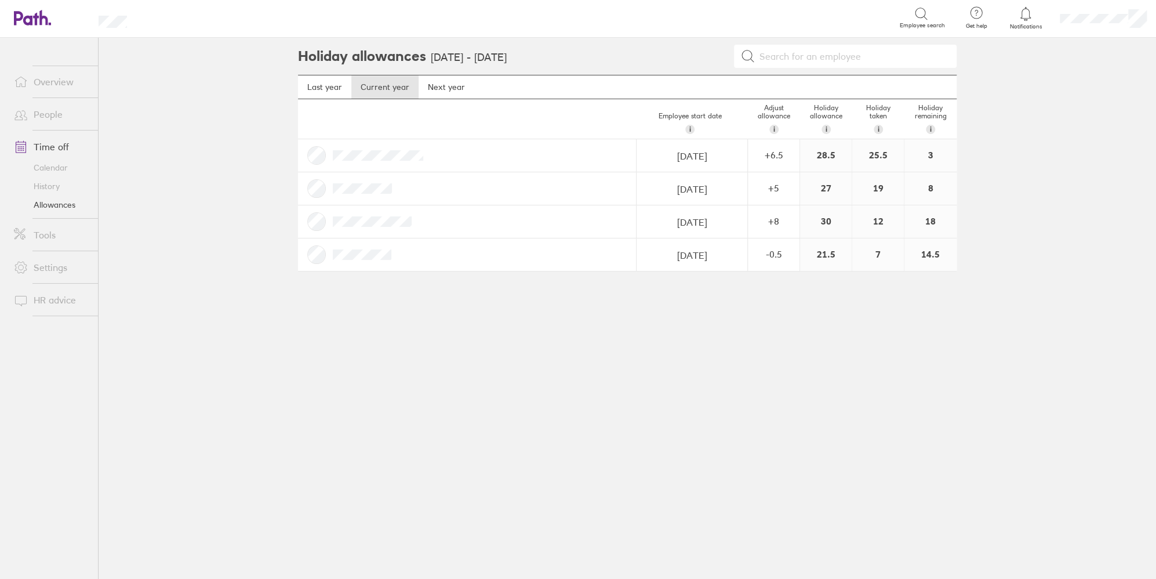
click at [783, 150] on div "+ 6.5" at bounding box center [774, 155] width 50 height 10
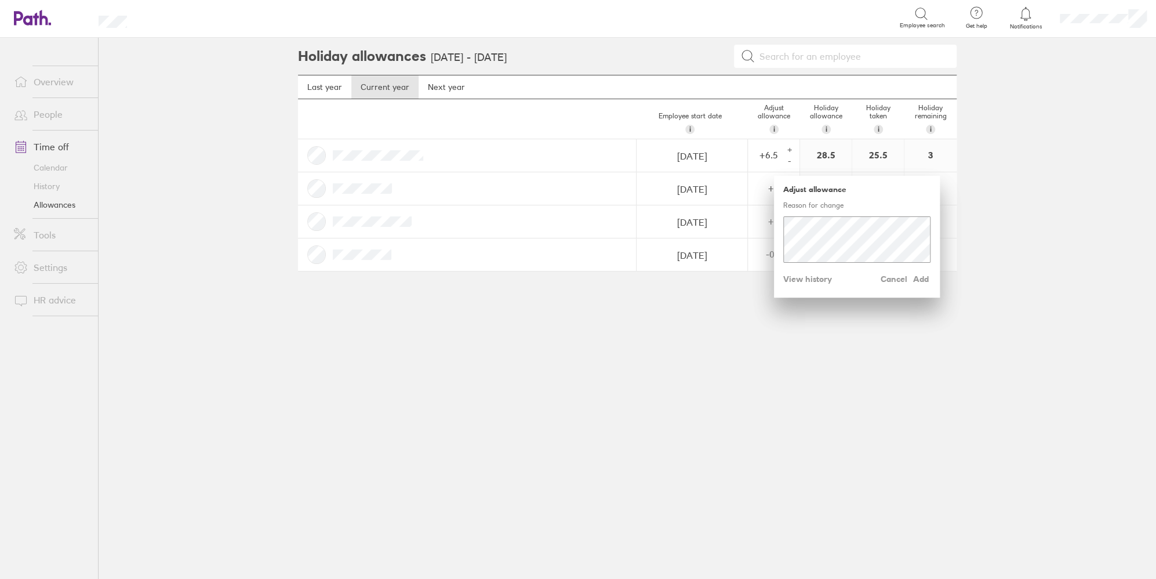
click at [807, 276] on span "View history" at bounding box center [808, 279] width 49 height 19
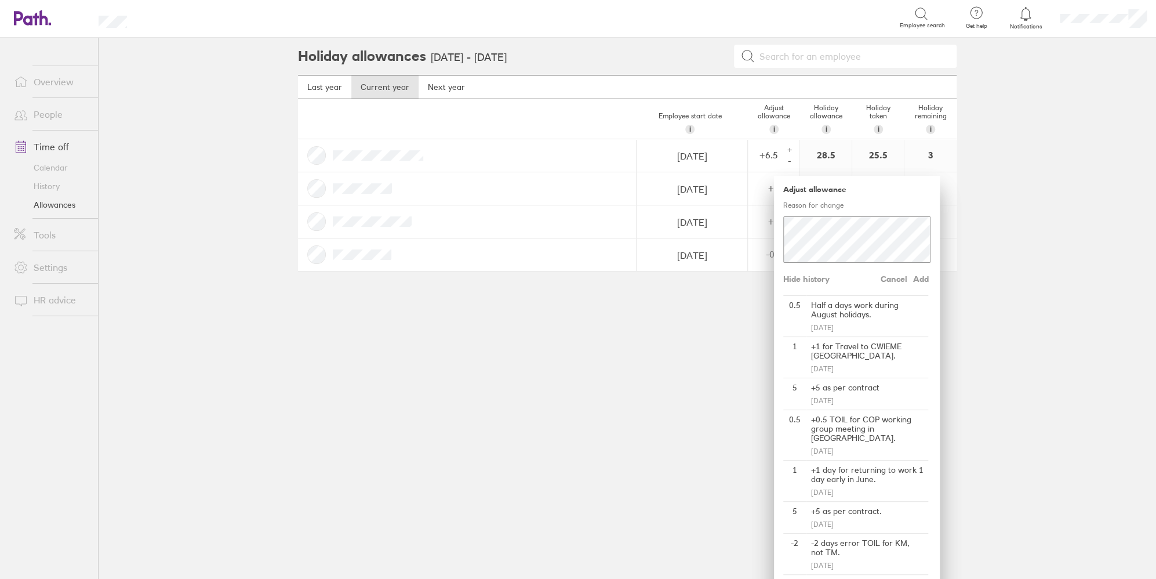
click at [824, 354] on div "+1 for Travel to CWIEME [GEOGRAPHIC_DATA]." at bounding box center [868, 351] width 122 height 28
click at [690, 349] on div "Holiday allowances [DATE] - [DATE] Last year Current year Next year Employee st…" at bounding box center [628, 308] width 696 height 541
